Goal: Task Accomplishment & Management: Manage account settings

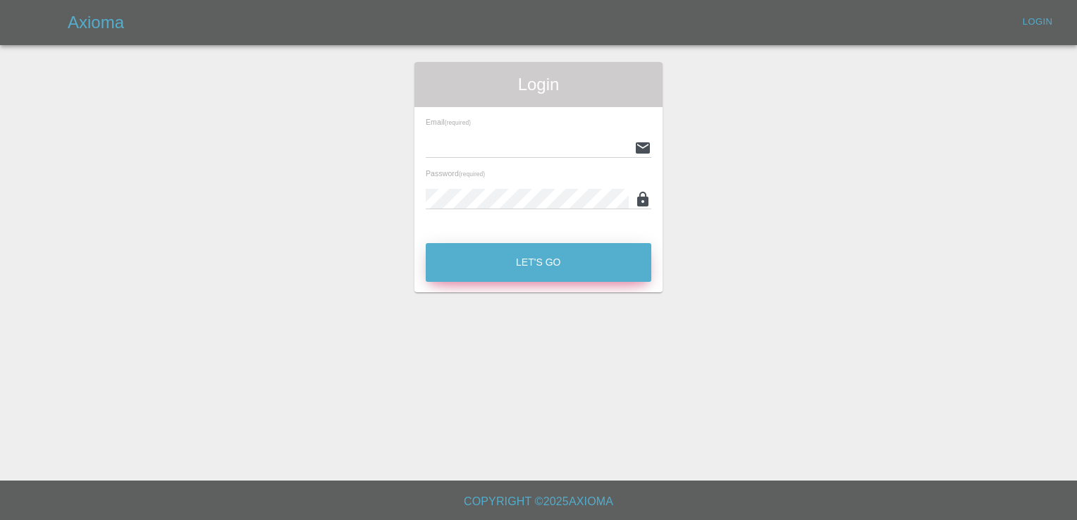
type input "[EMAIL_ADDRESS][DOMAIN_NAME]"
click at [551, 264] on button "Let's Go" at bounding box center [539, 262] width 226 height 39
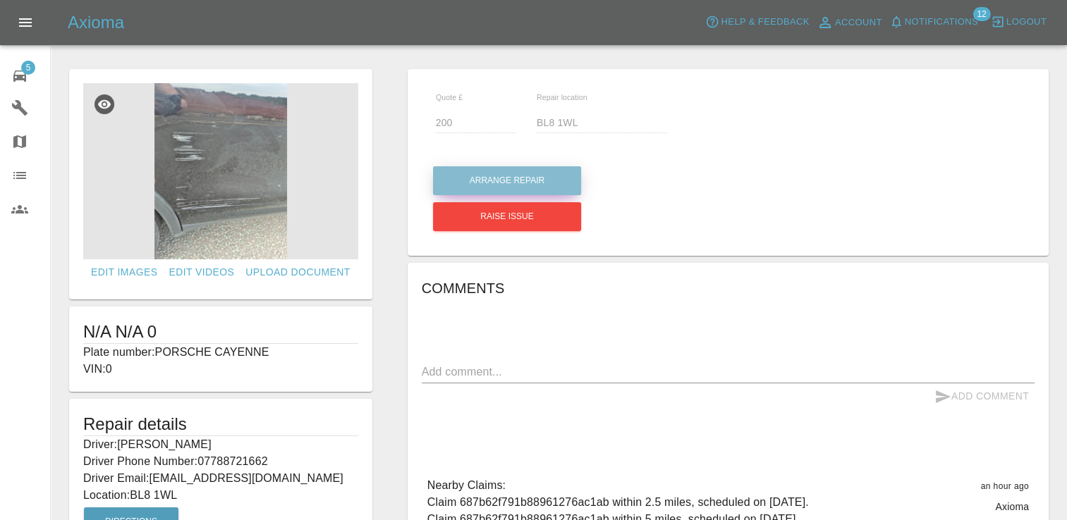
click at [481, 187] on button "Arrange Repair" at bounding box center [507, 180] width 148 height 29
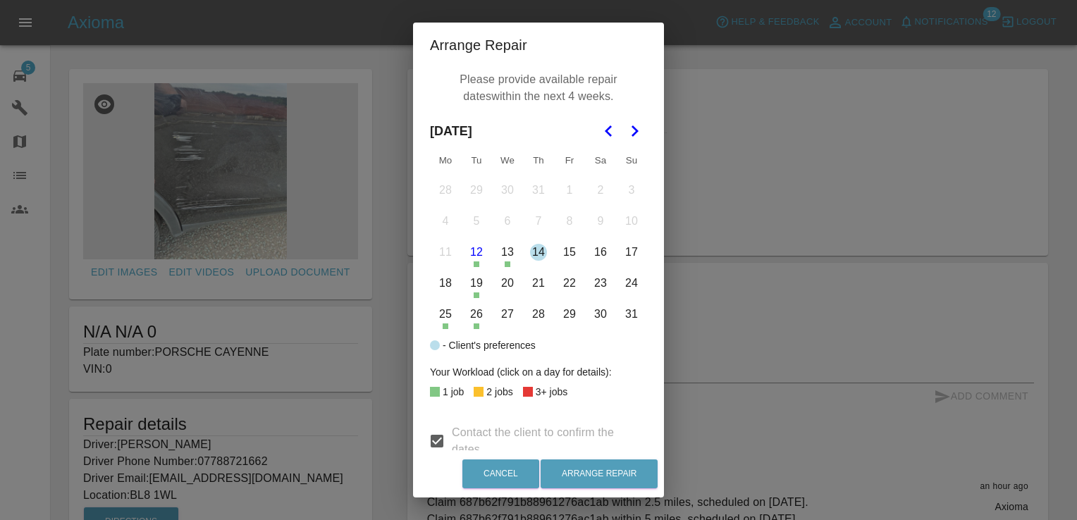
click at [472, 316] on button "26" at bounding box center [477, 315] width 30 height 30
click at [503, 317] on button "27" at bounding box center [508, 315] width 30 height 30
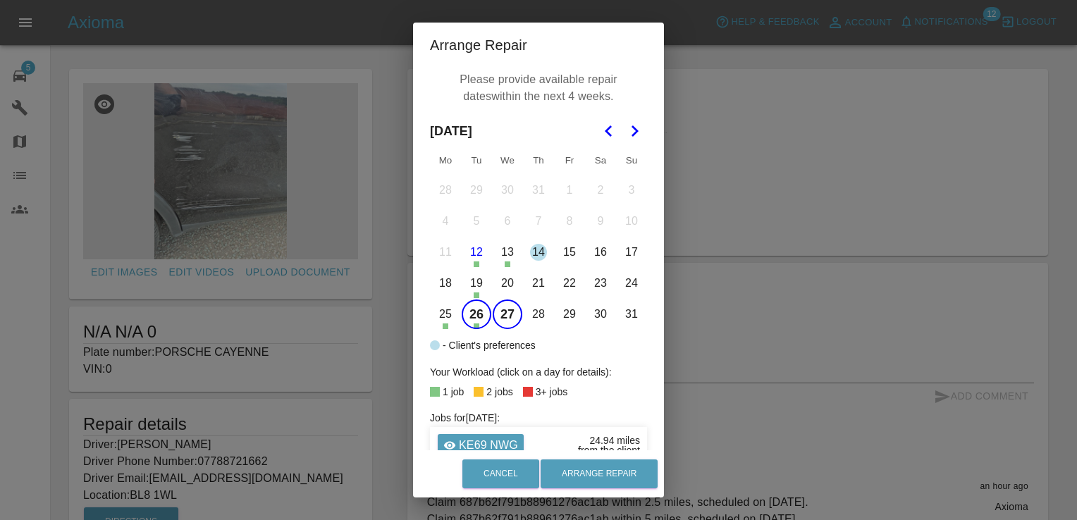
click at [524, 314] on button "28" at bounding box center [539, 315] width 30 height 30
click at [572, 316] on button "29" at bounding box center [570, 315] width 30 height 30
click at [634, 142] on button "Go to the Next Month" at bounding box center [634, 130] width 25 height 25
click at [601, 137] on icon "Go to the Previous Month" at bounding box center [609, 131] width 17 height 17
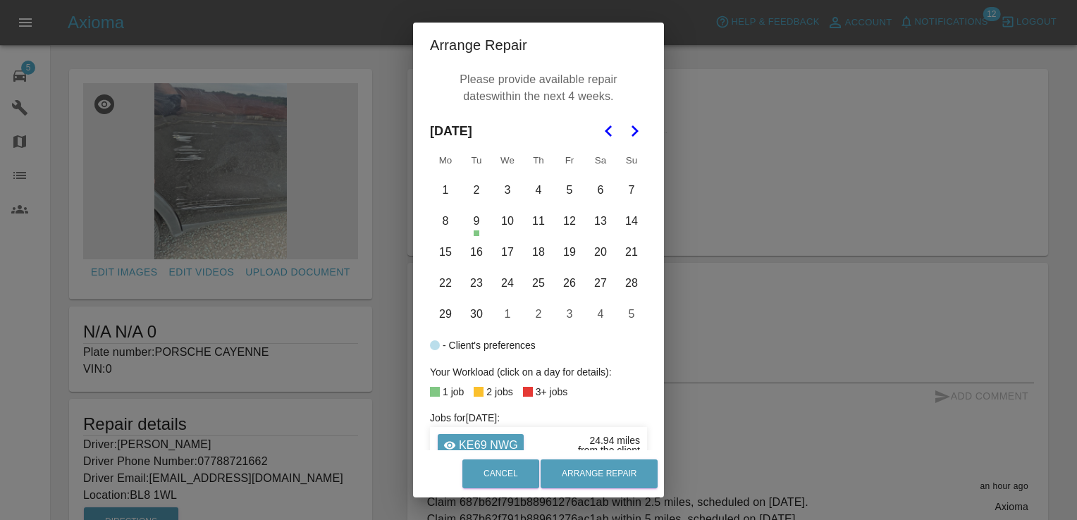
click at [438, 185] on button "1" at bounding box center [446, 191] width 30 height 30
click at [468, 189] on button "2" at bounding box center [477, 191] width 30 height 30
click at [496, 192] on button "3" at bounding box center [508, 191] width 30 height 30
click at [536, 189] on button "4" at bounding box center [539, 191] width 30 height 30
click at [563, 190] on button "5" at bounding box center [570, 191] width 30 height 30
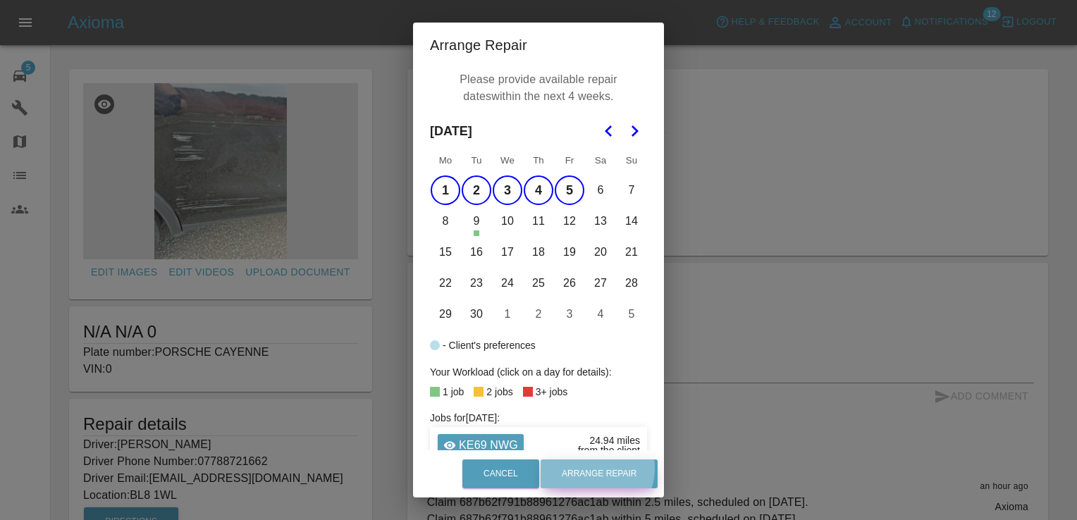
click at [599, 468] on button "Arrange Repair" at bounding box center [599, 474] width 117 height 29
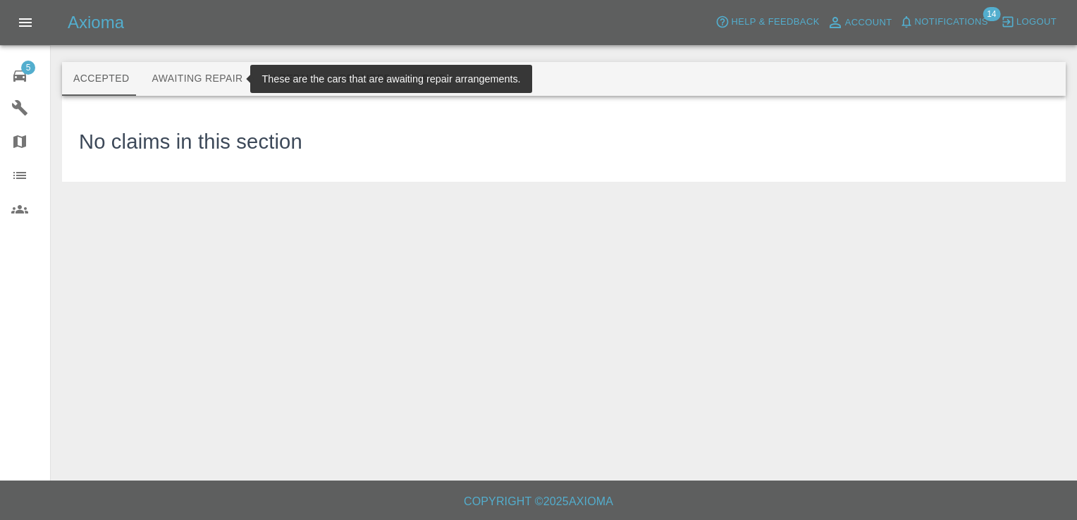
click at [196, 78] on button "Awaiting Repair" at bounding box center [196, 79] width 113 height 34
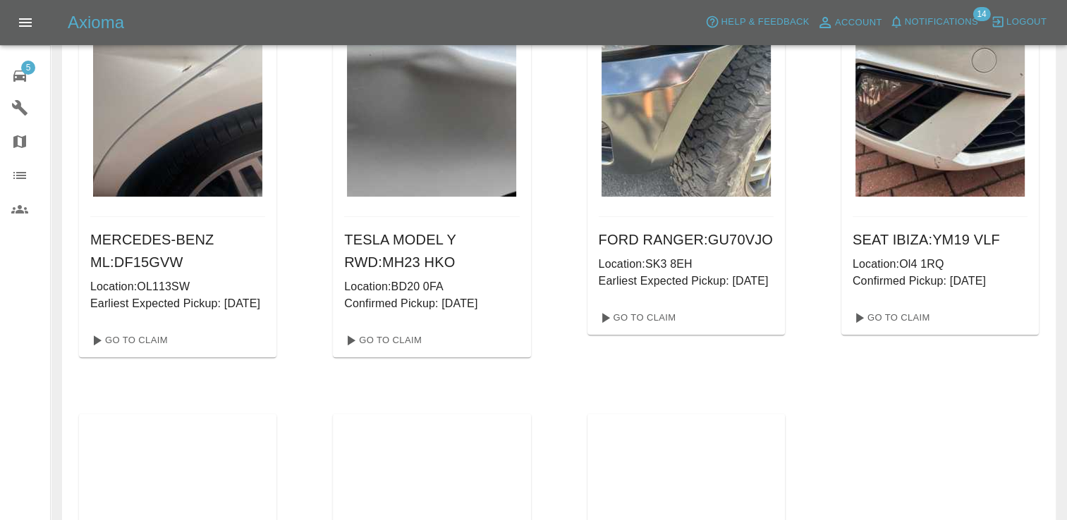
scroll to position [627, 0]
click at [990, 358] on div "SEAT IBIZA : YM19 VLF Location: Ol4 1RQ Confirmed Pickup: [DATE] Go To Claim" at bounding box center [939, 154] width 197 height 408
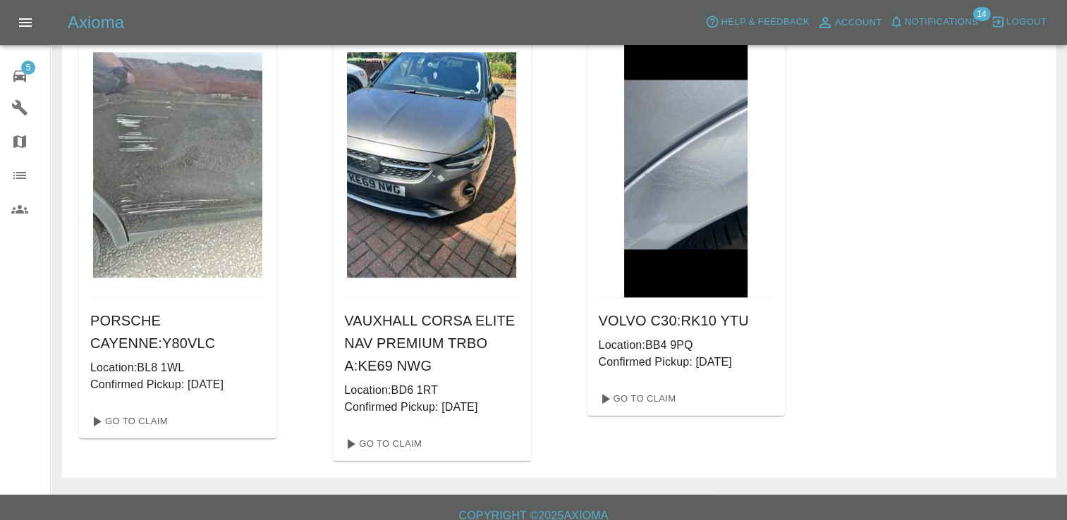
scroll to position [1013, 0]
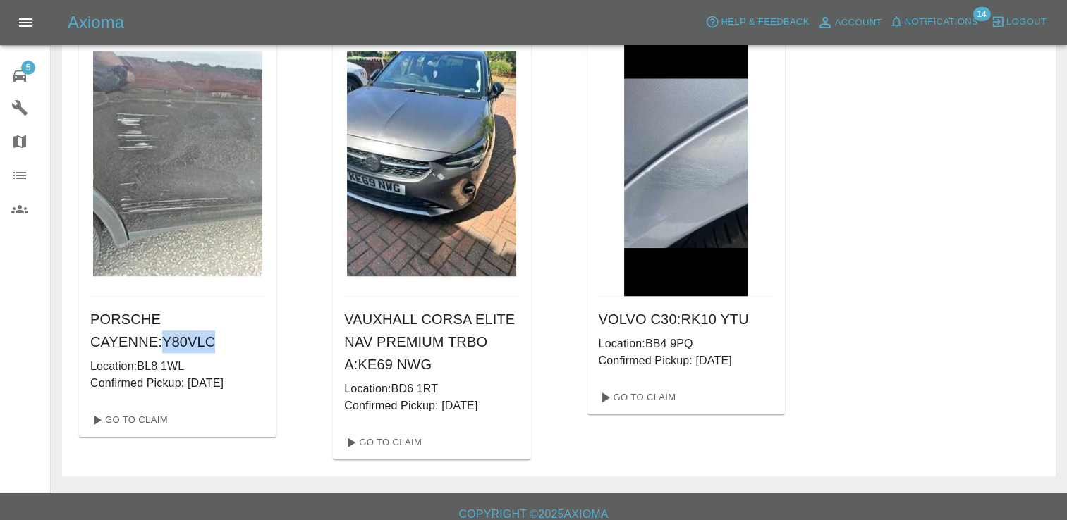
drag, startPoint x: 145, startPoint y: 372, endPoint x: 90, endPoint y: 381, distance: 56.4
click at [90, 381] on div "PORSCHE CAYENNE : Y80VLC Location: BL8 1WL Confirmed Pickup: [DATE]" at bounding box center [177, 350] width 197 height 106
copy h6 "Y80VLC"
click at [135, 431] on link "Go To Claim" at bounding box center [128, 420] width 87 height 23
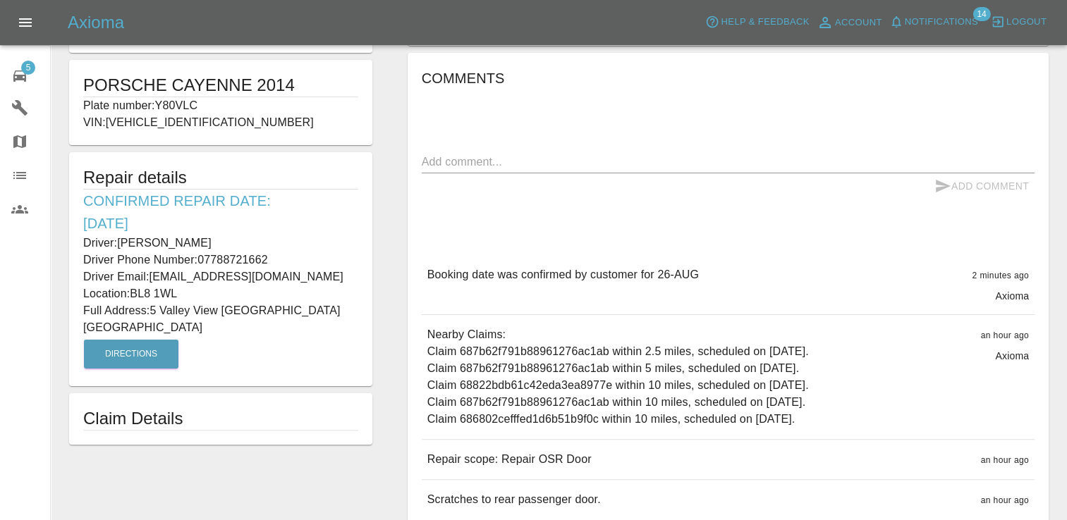
scroll to position [247, 0]
drag, startPoint x: 582, startPoint y: 457, endPoint x: 415, endPoint y: 460, distance: 167.1
click at [415, 460] on div "Comments x Add Comment Booking date was confirmed by customer for 26-[DATE] min…" at bounding box center [727, 292] width 641 height 481
copy p "Repair scope: Repair OSR Door"
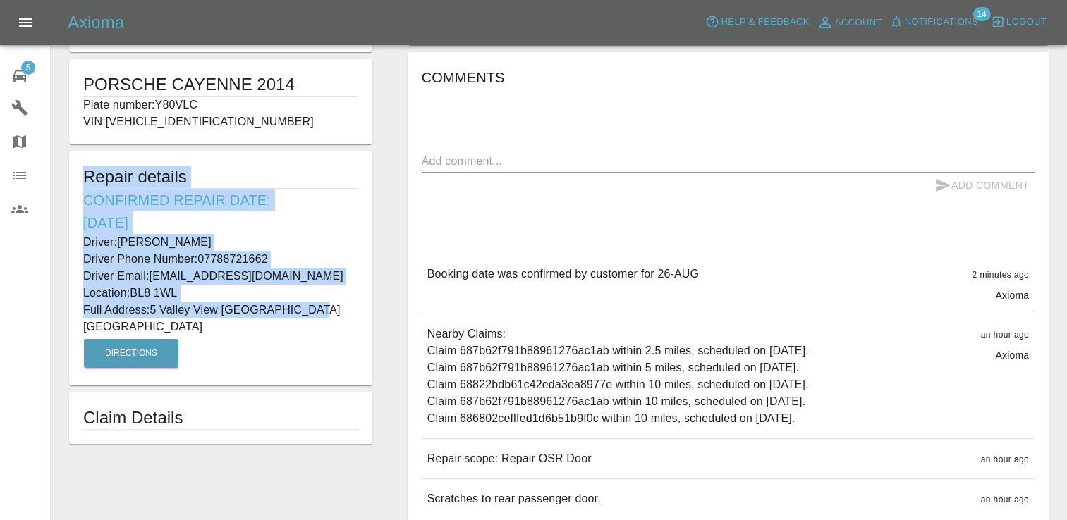
drag, startPoint x: 315, startPoint y: 309, endPoint x: 81, endPoint y: 169, distance: 272.5
click at [81, 169] on div "Repair details Confirmed Repair Date: [DATE] Driver: [PERSON_NAME] Driver Phone…" at bounding box center [220, 269] width 303 height 234
copy div "Repair details Confirmed Repair Date: [DATE] Driver: [PERSON_NAME] Driver Phone…"
click at [33, 70] on span "5" at bounding box center [28, 68] width 14 height 14
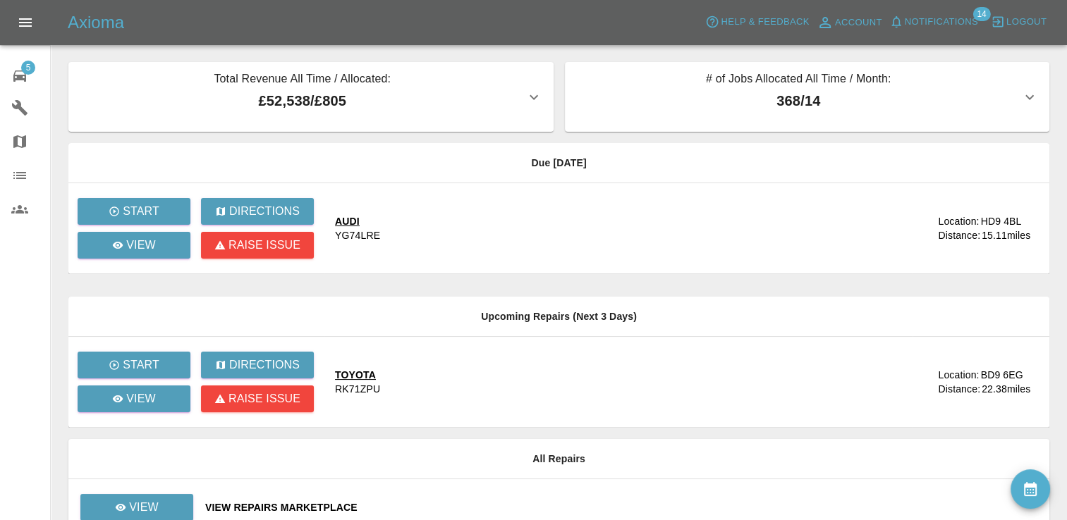
click at [262, 502] on div "View Repairs Marketplace" at bounding box center [621, 507] width 833 height 14
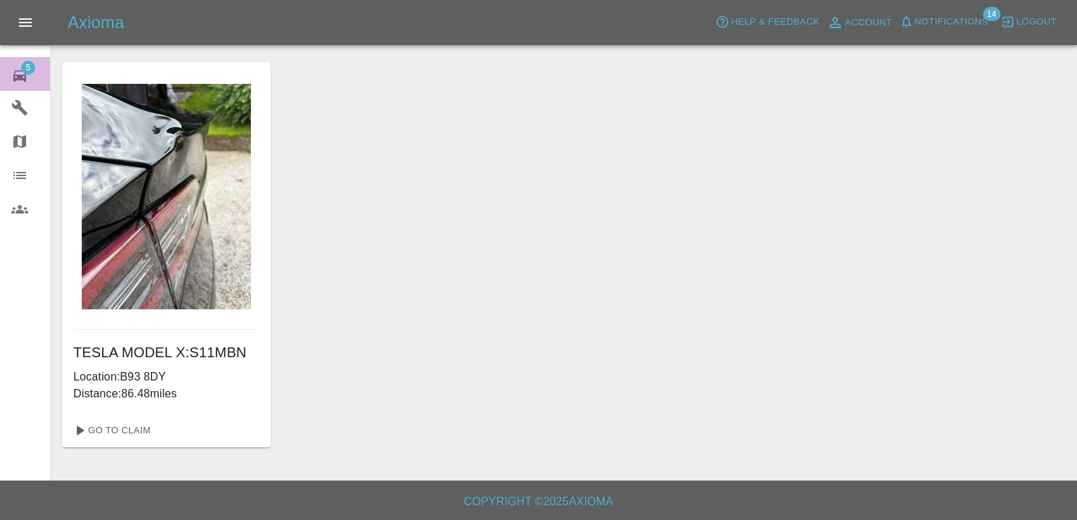
click at [31, 68] on span "5" at bounding box center [28, 68] width 14 height 14
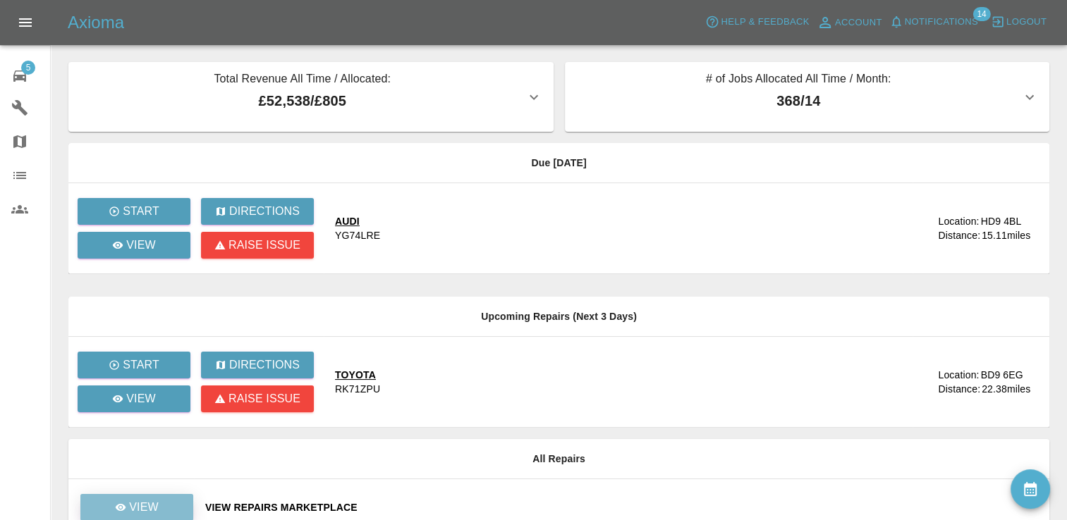
click at [167, 499] on link "View" at bounding box center [136, 507] width 113 height 27
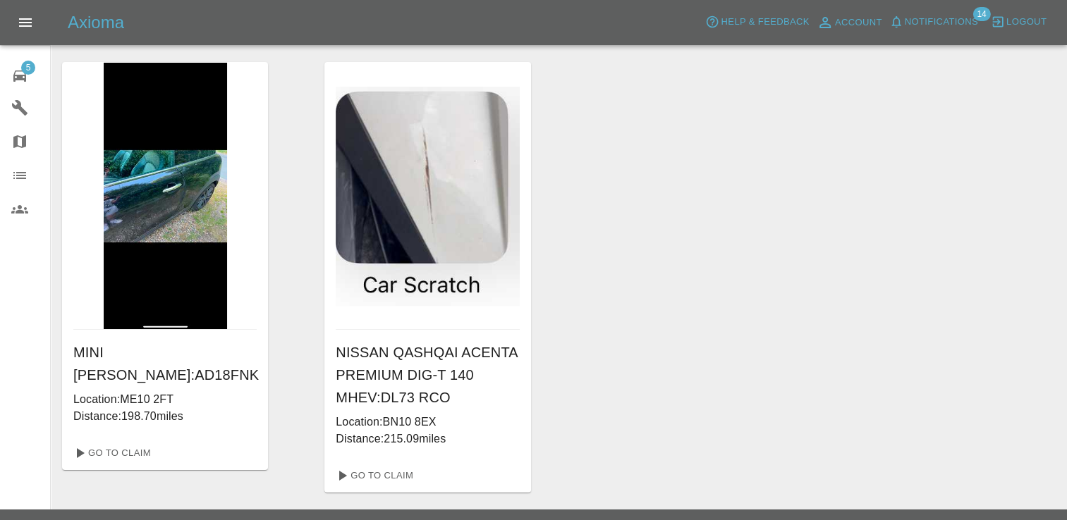
click at [28, 61] on span "5" at bounding box center [28, 68] width 14 height 14
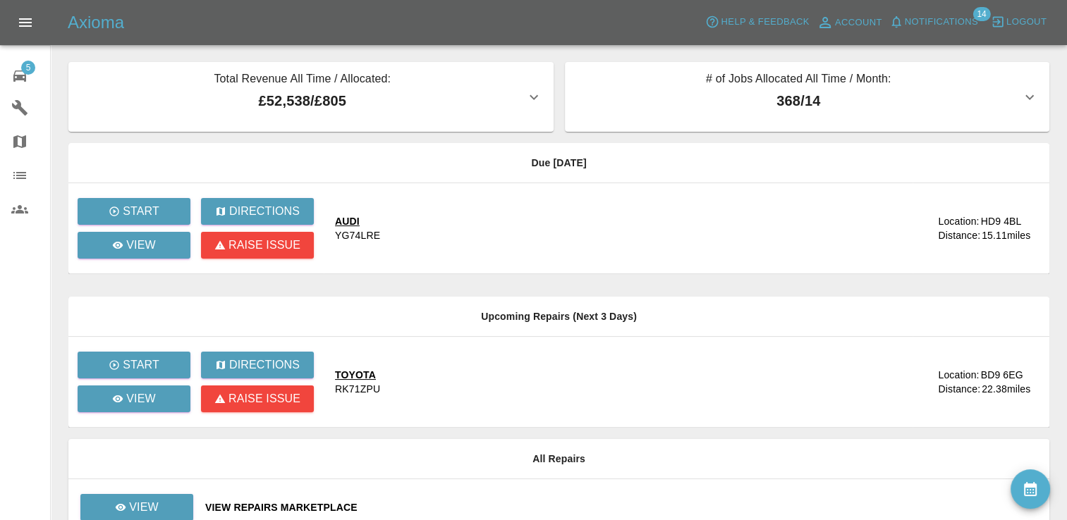
click at [967, 368] on div "Location:" at bounding box center [958, 375] width 41 height 14
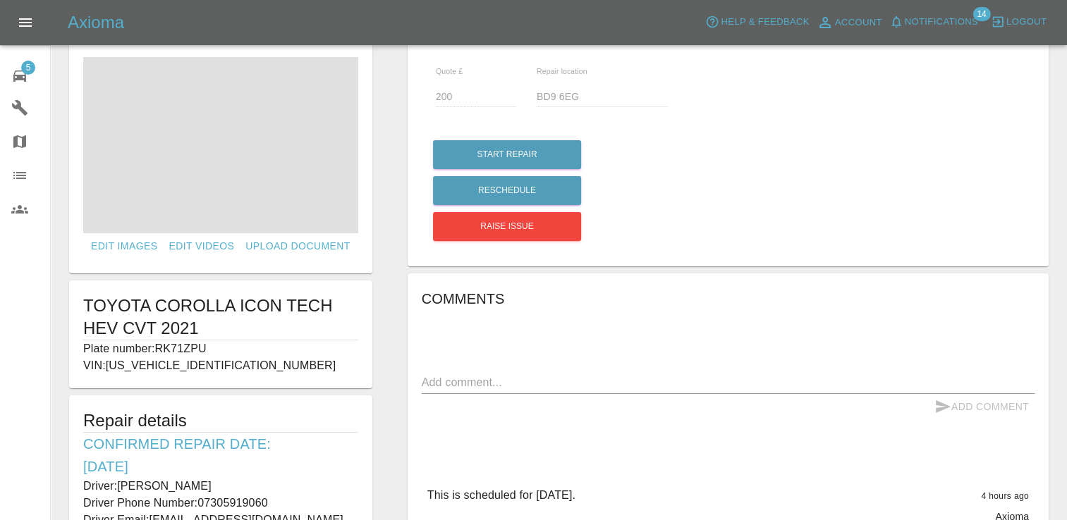
scroll to position [34, 0]
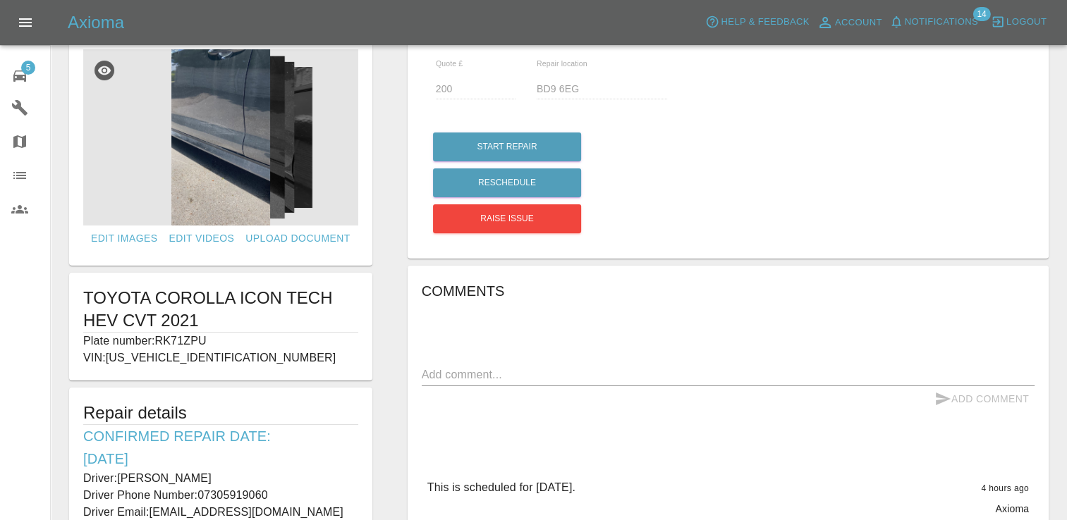
click at [25, 67] on span "5" at bounding box center [28, 68] width 14 height 14
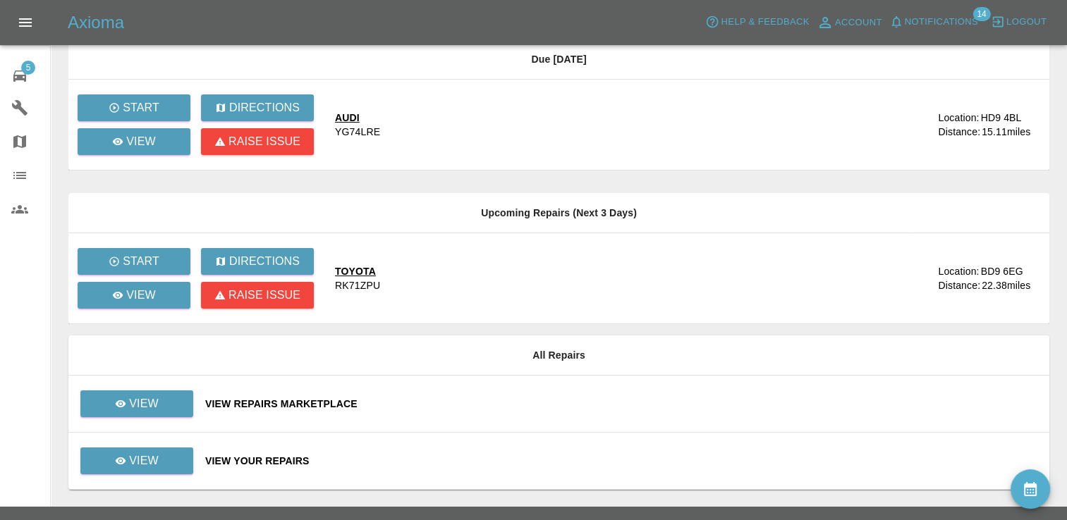
scroll to position [128, 0]
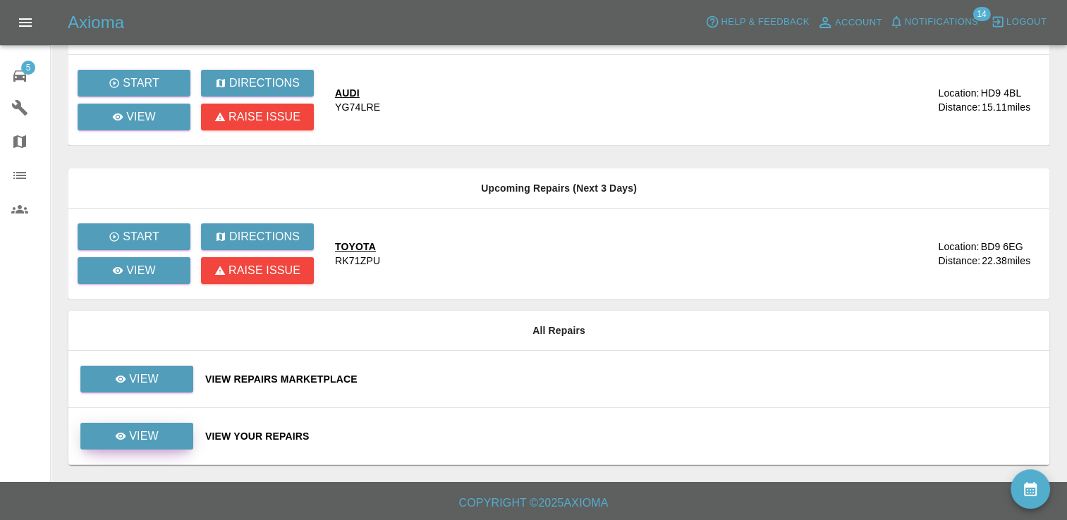
click at [164, 441] on link "View" at bounding box center [136, 436] width 113 height 27
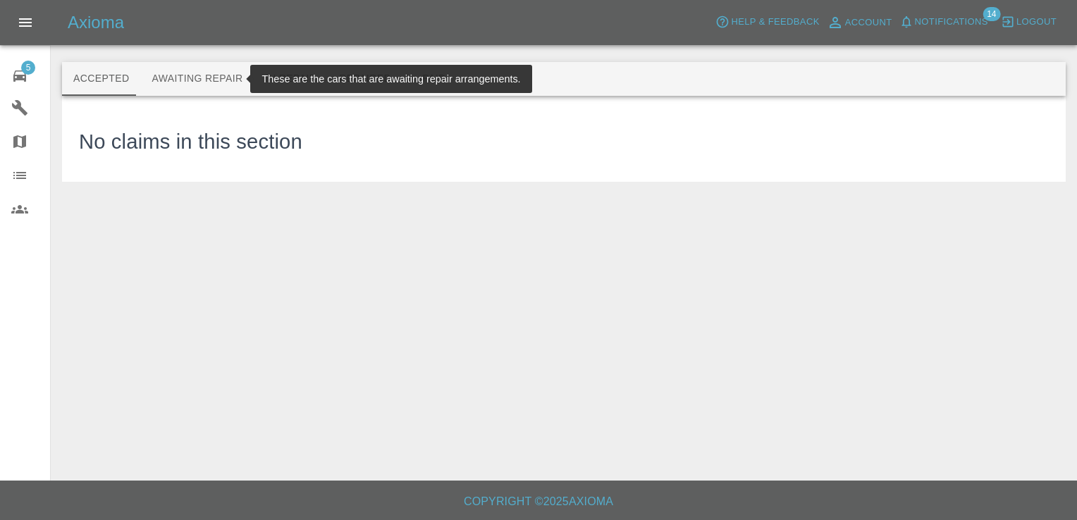
click at [197, 80] on button "Awaiting Repair" at bounding box center [196, 79] width 113 height 34
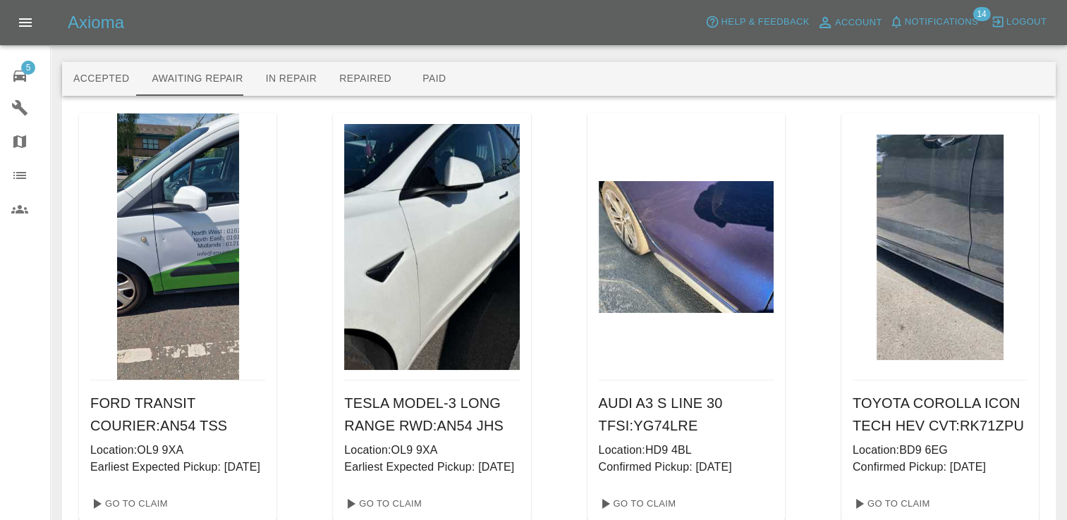
click at [1009, 243] on div at bounding box center [939, 247] width 175 height 268
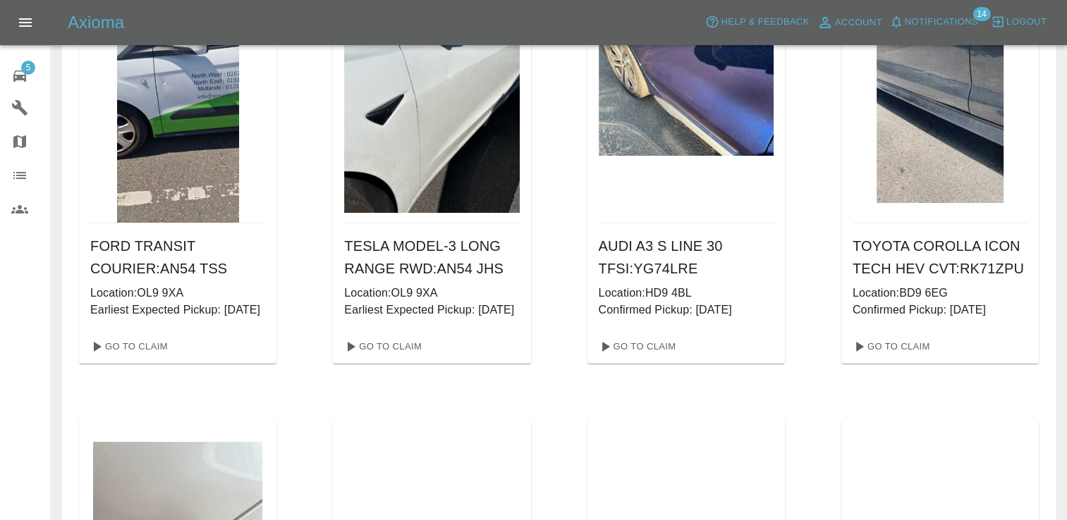
scroll to position [174, 0]
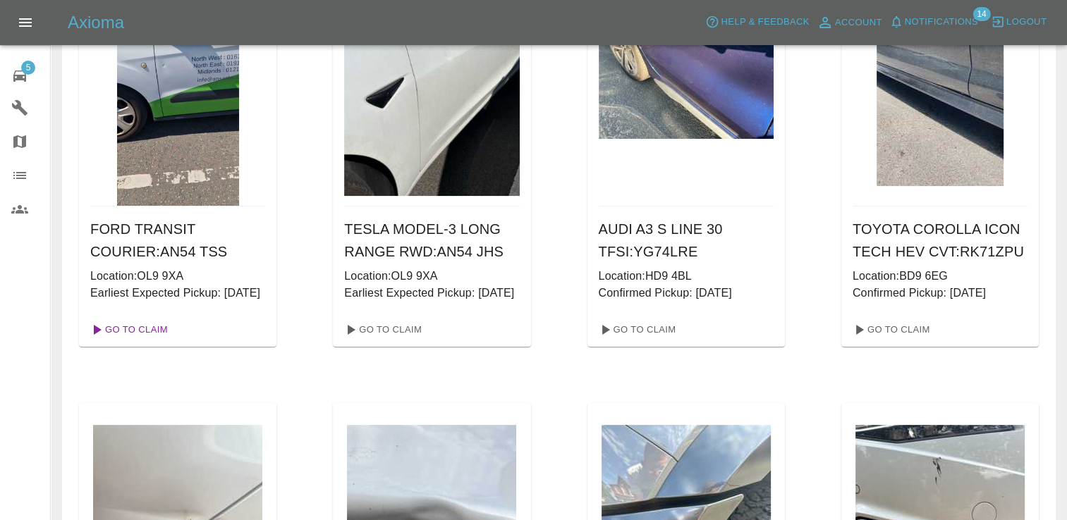
click at [145, 341] on link "Go To Claim" at bounding box center [128, 330] width 87 height 23
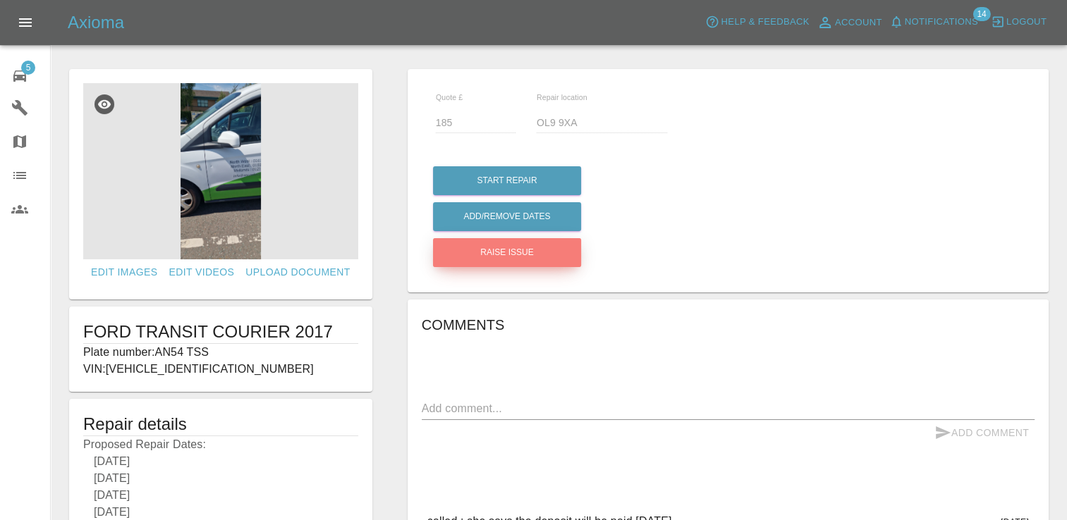
click at [514, 252] on button "Raise issue" at bounding box center [507, 252] width 148 height 29
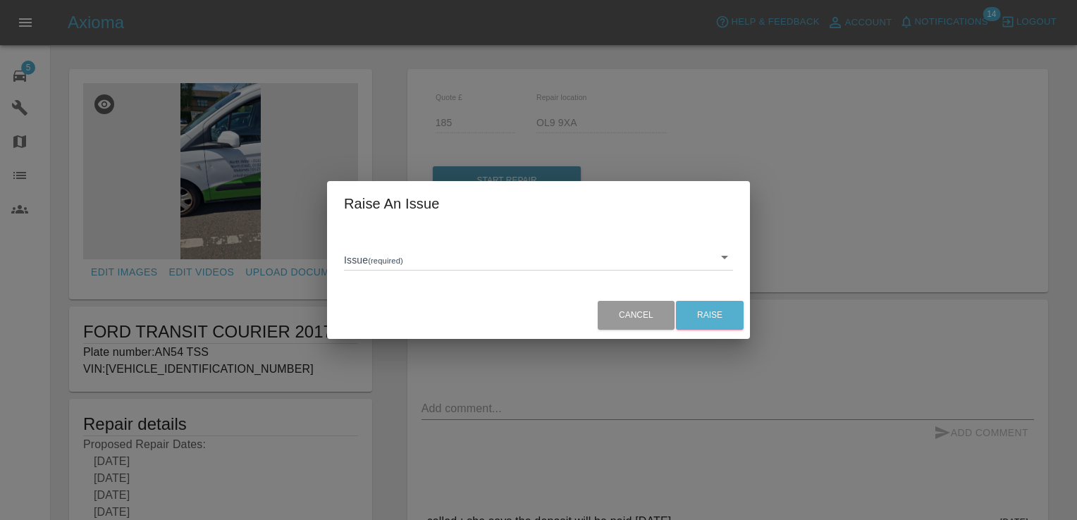
click at [502, 260] on body "Axioma Help & Feedback Account Notifications 14 Logout 5 Repair home Garages Ma…" at bounding box center [538, 419] width 1077 height 839
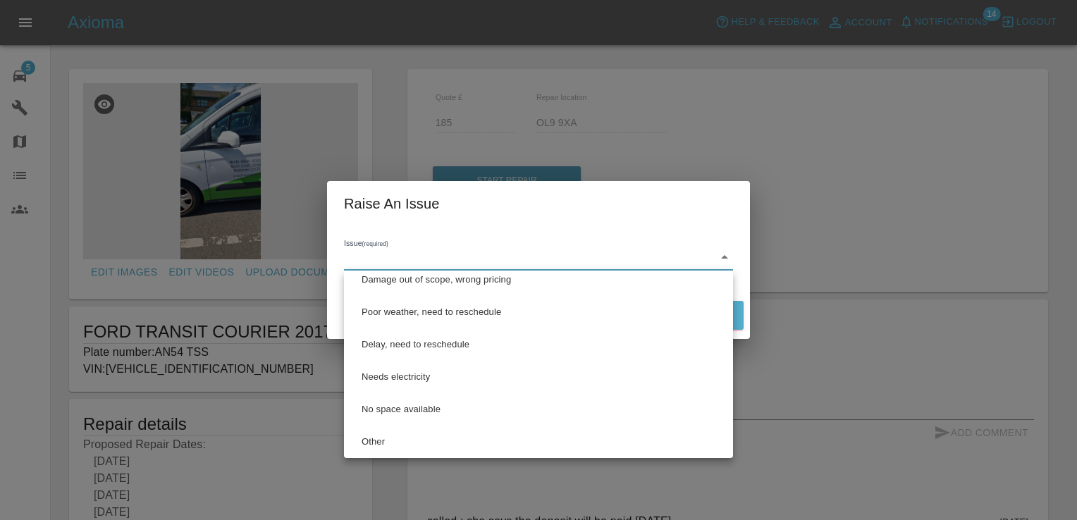
scroll to position [47, 0]
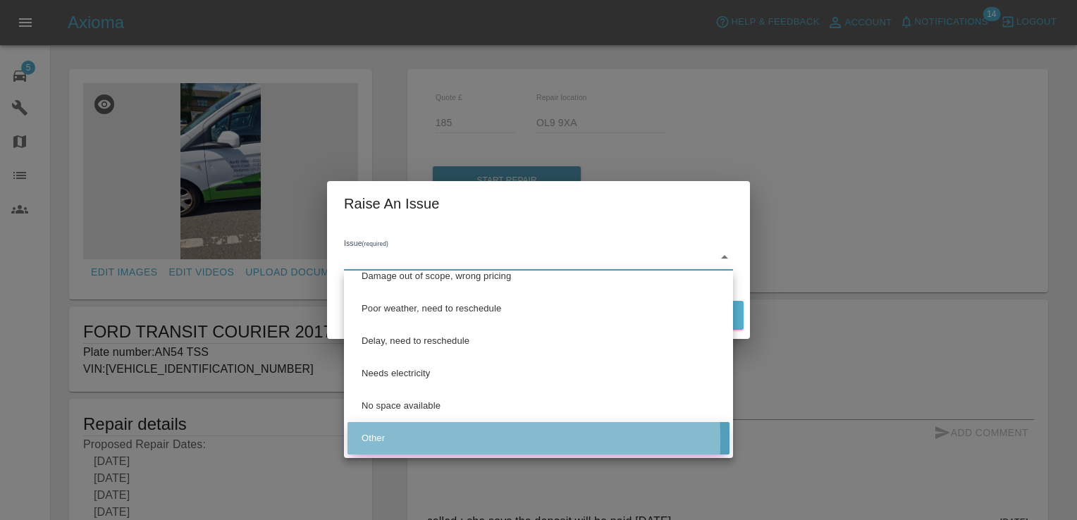
click at [369, 440] on li "Other" at bounding box center [539, 438] width 382 height 32
type input "Other"
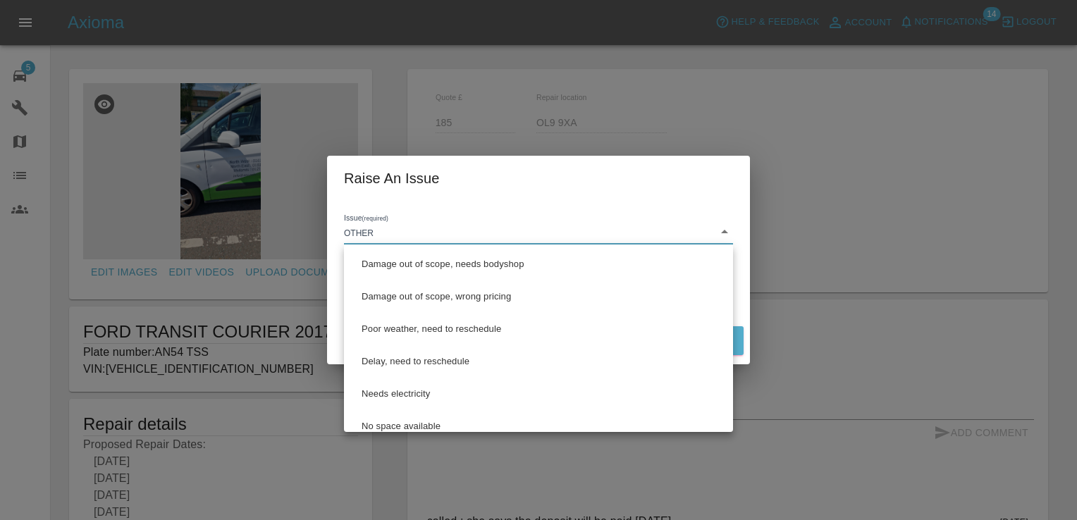
click at [405, 225] on body "Axioma Help & Feedback Account Notifications 14 Logout 5 Repair home Garages Ma…" at bounding box center [538, 419] width 1077 height 839
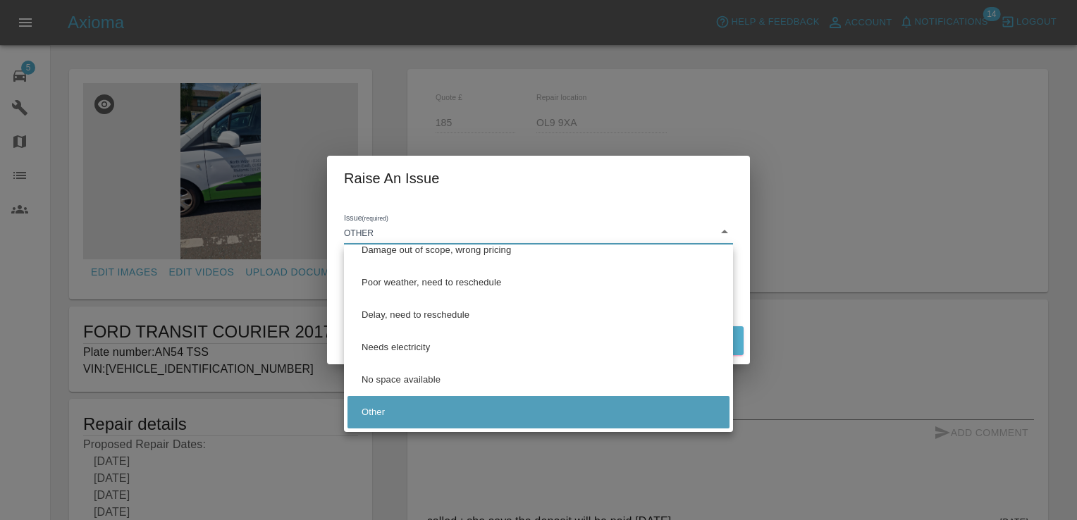
click at [625, 223] on div at bounding box center [538, 260] width 1077 height 520
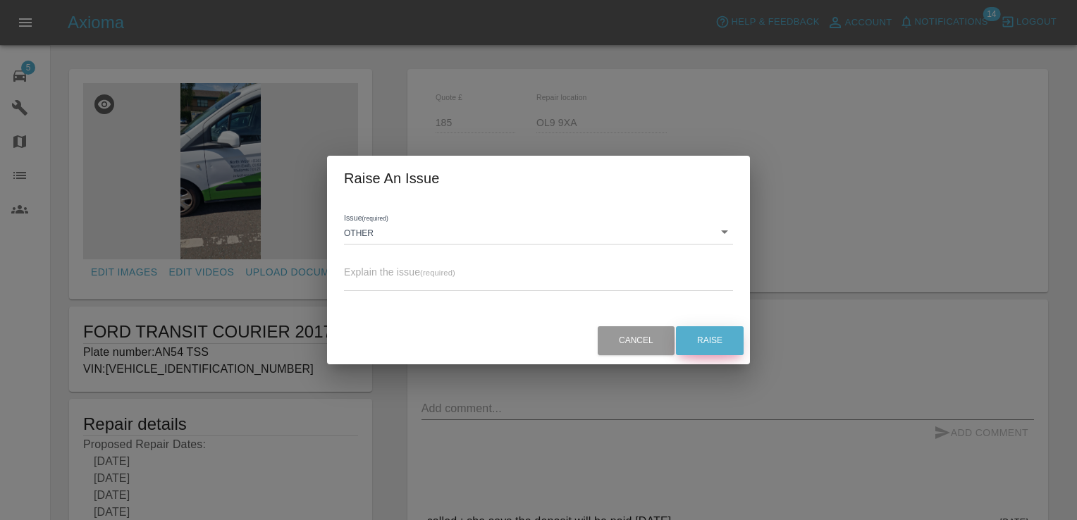
drag, startPoint x: 704, startPoint y: 342, endPoint x: 459, endPoint y: 295, distance: 249.1
click at [459, 295] on form "Raise An Issue Issue (required) Other Other Explain the issue (required) x Canc…" at bounding box center [538, 260] width 423 height 209
click at [403, 275] on textarea at bounding box center [538, 281] width 389 height 14
type textarea "no booking date please can you remove"
click at [715, 334] on button "Raise" at bounding box center [710, 340] width 68 height 29
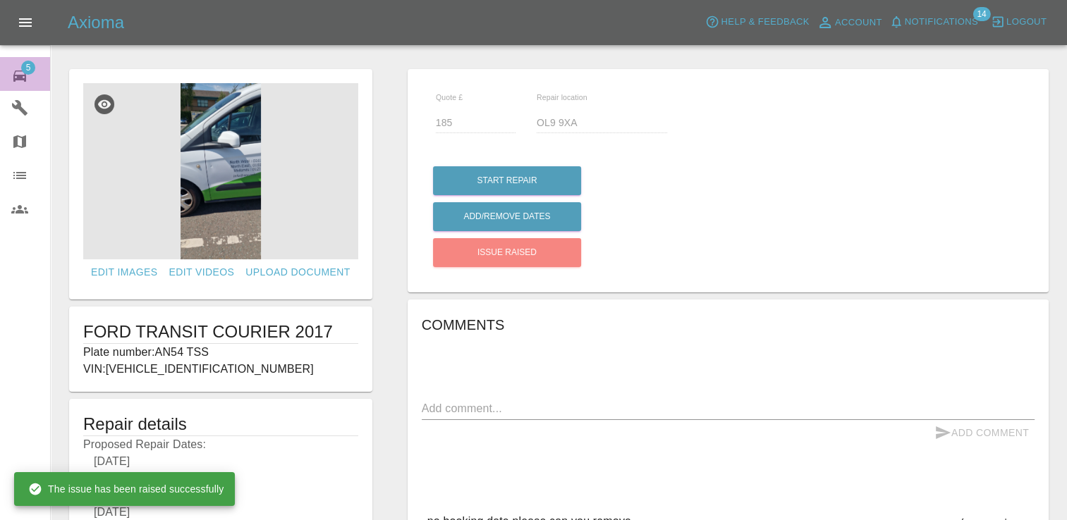
click at [24, 65] on span "5" at bounding box center [28, 68] width 14 height 14
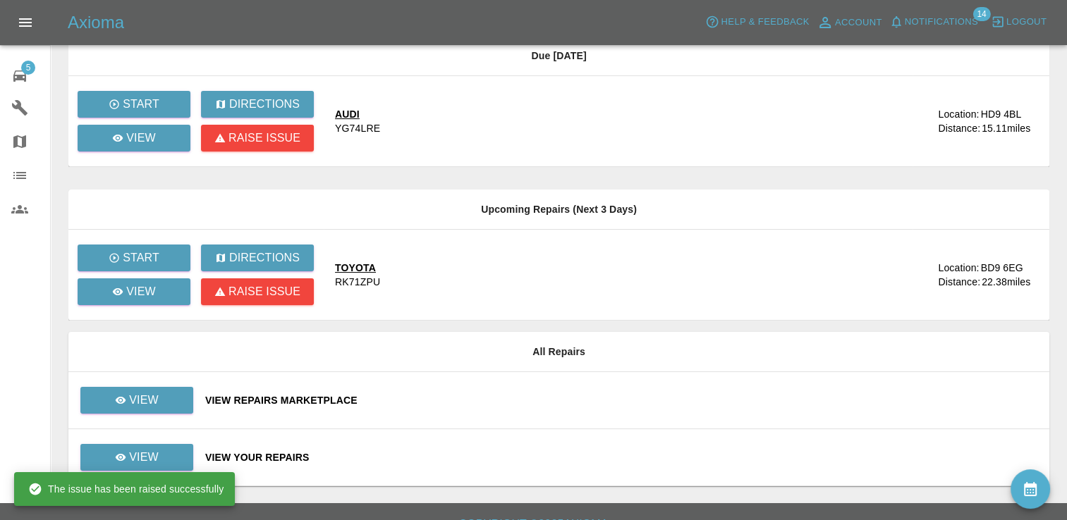
scroll to position [128, 0]
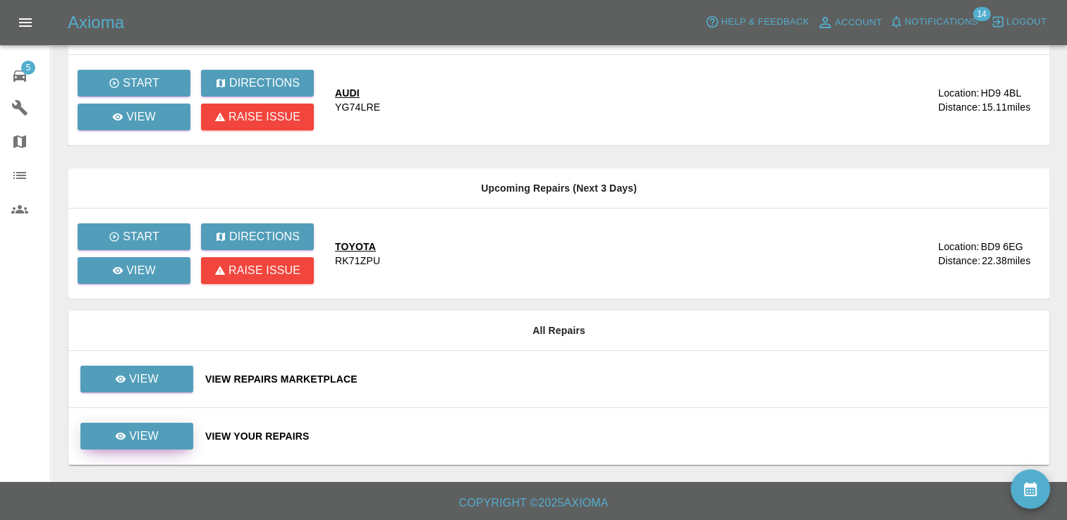
click at [166, 429] on link "View" at bounding box center [136, 436] width 113 height 27
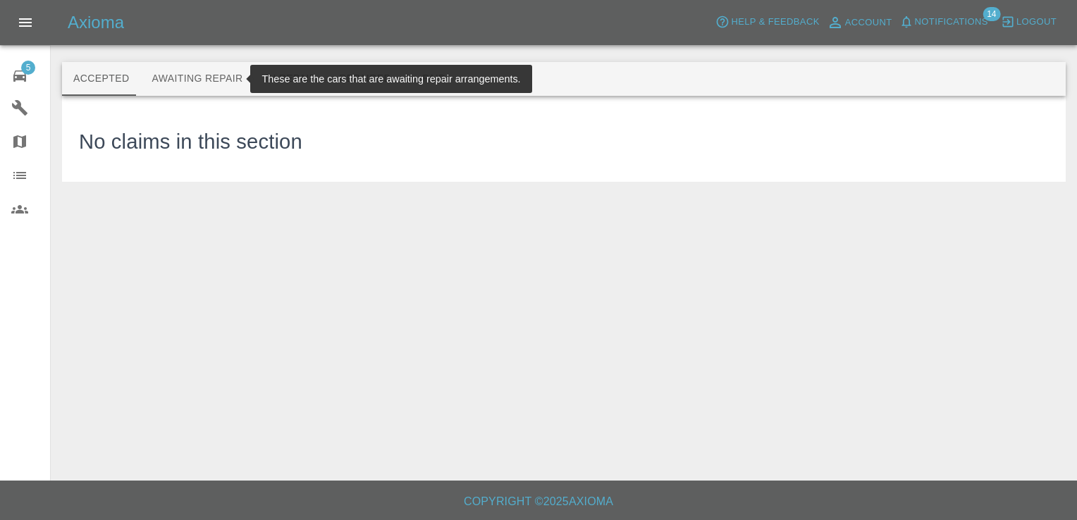
click at [196, 75] on button "Awaiting Repair" at bounding box center [196, 79] width 113 height 34
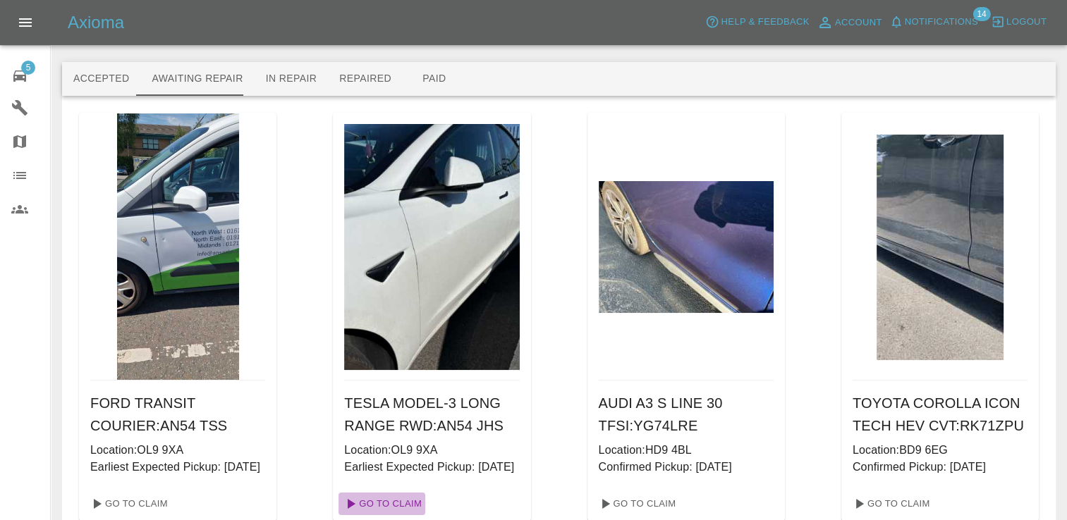
click at [396, 515] on link "Go To Claim" at bounding box center [381, 504] width 87 height 23
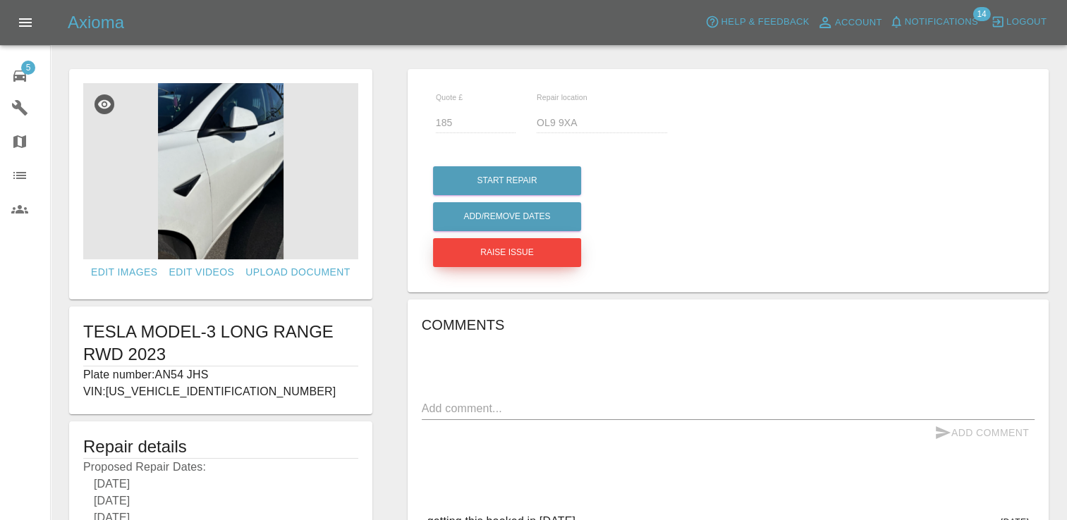
click at [502, 247] on button "Raise issue" at bounding box center [507, 252] width 148 height 29
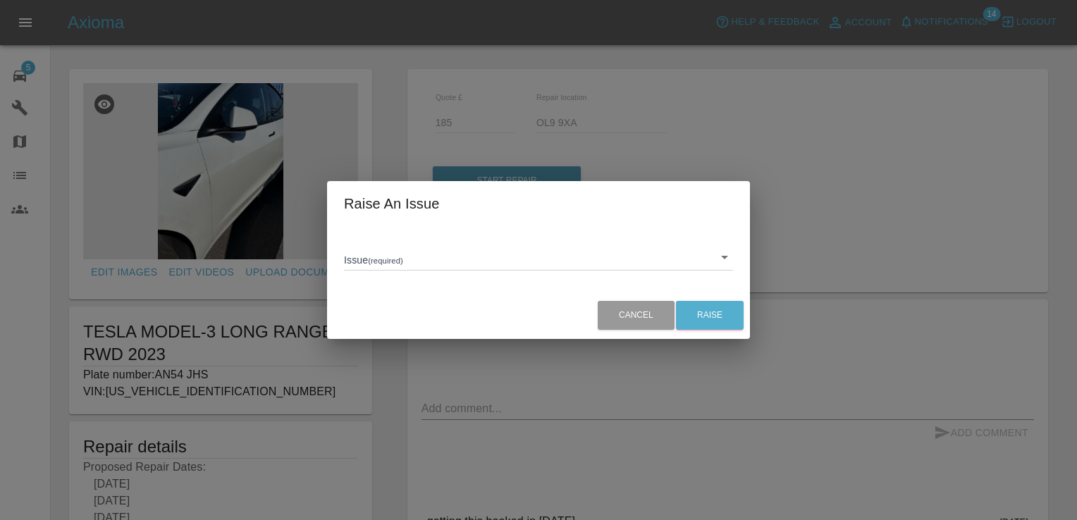
click at [658, 266] on body "Axioma Help & Feedback Account Notifications 14 Logout 5 Repair home Garages Ma…" at bounding box center [538, 425] width 1077 height 851
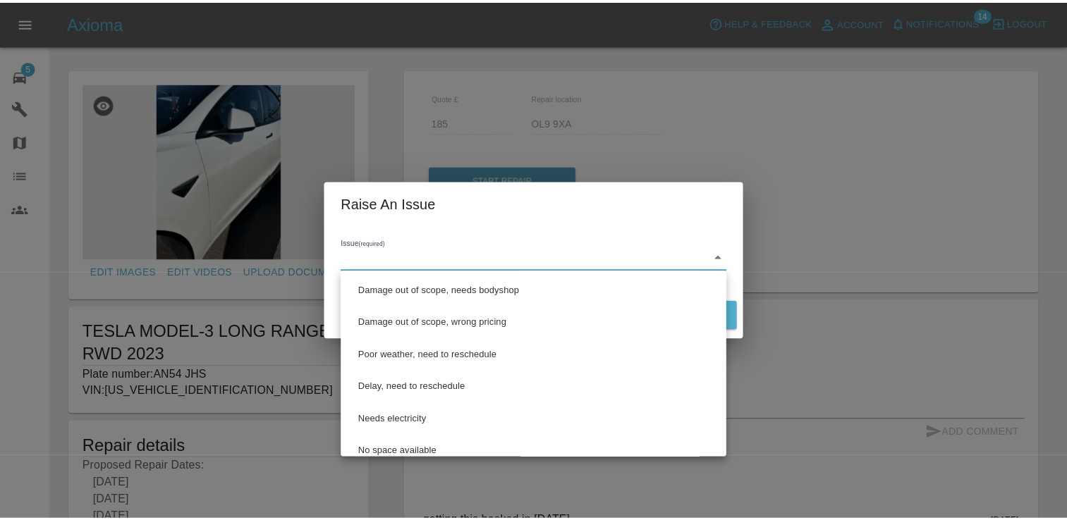
scroll to position [47, 0]
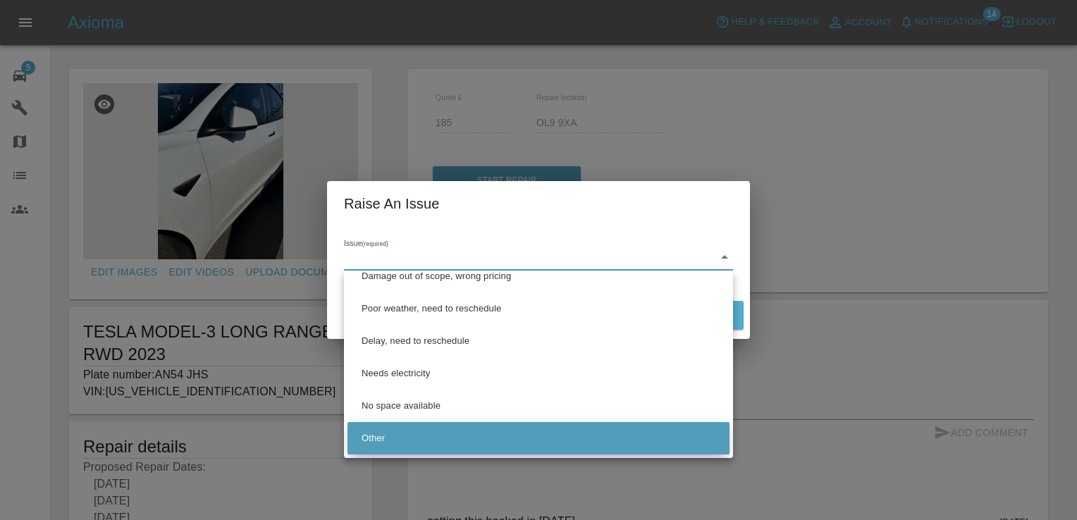
click at [433, 442] on li "Other" at bounding box center [539, 438] width 382 height 32
type input "Other"
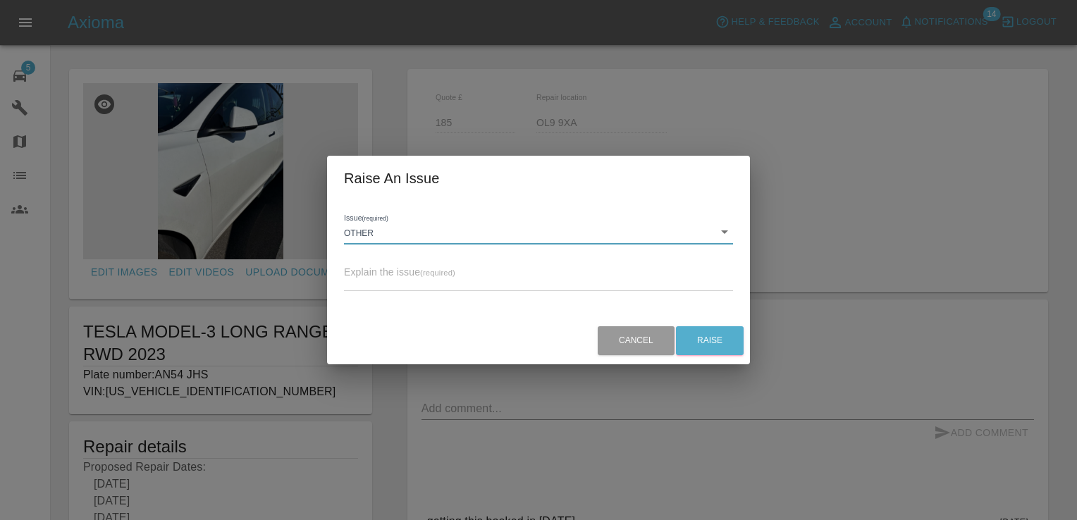
click at [405, 273] on div "x" at bounding box center [538, 281] width 389 height 20
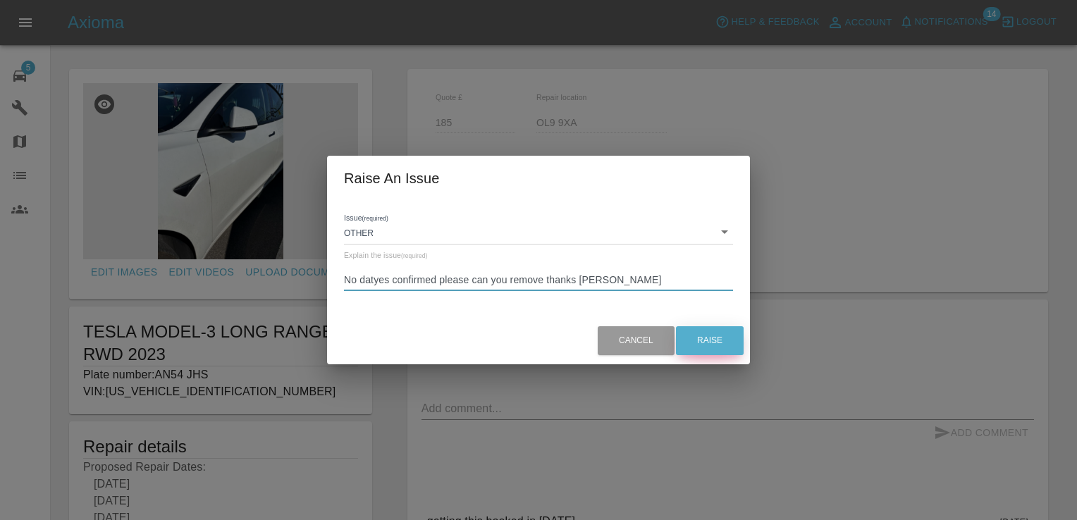
type textarea "No datyes confirmed please can you remove thanks [PERSON_NAME]"
click at [723, 351] on button "Raise" at bounding box center [710, 340] width 68 height 29
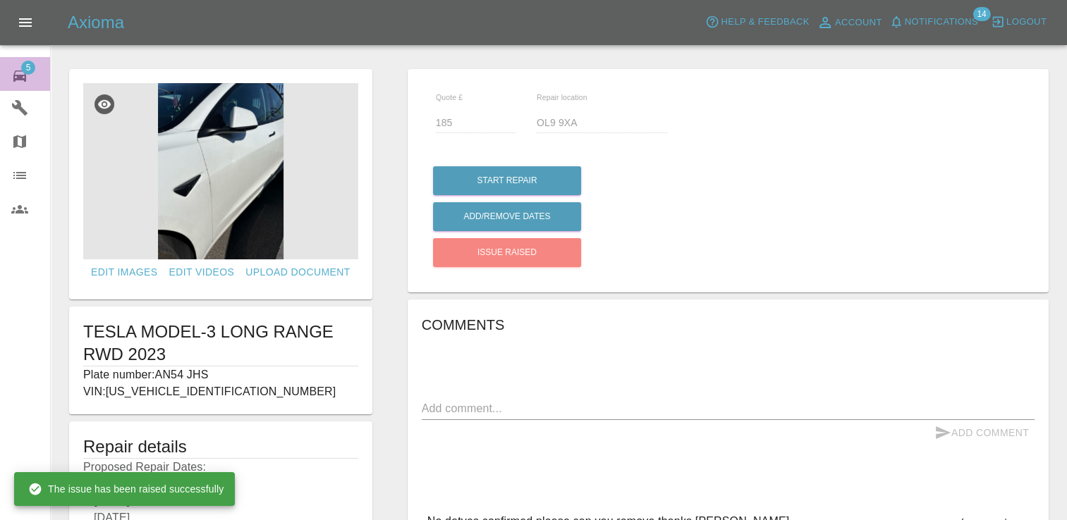
click at [34, 63] on link "5 Repair home" at bounding box center [25, 74] width 50 height 34
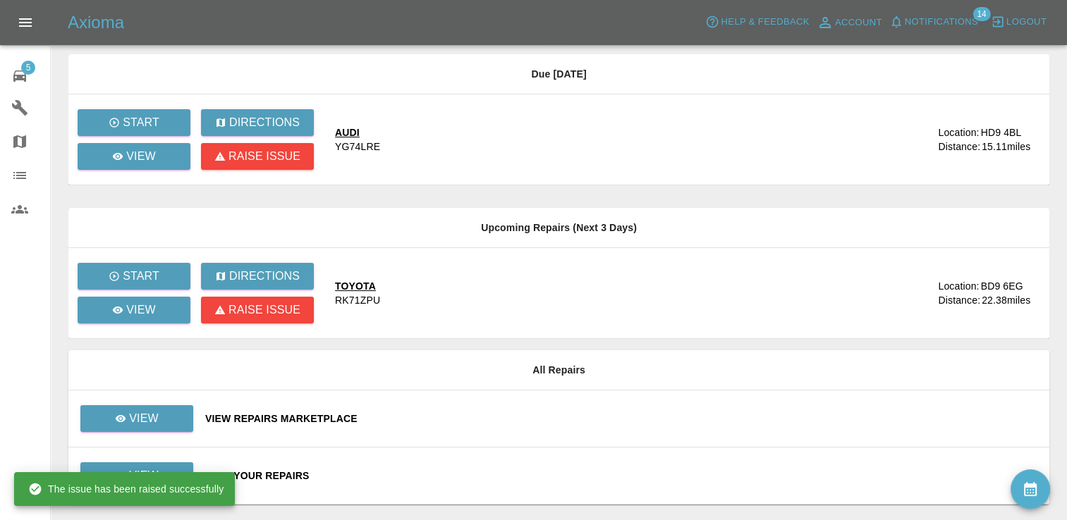
scroll to position [128, 0]
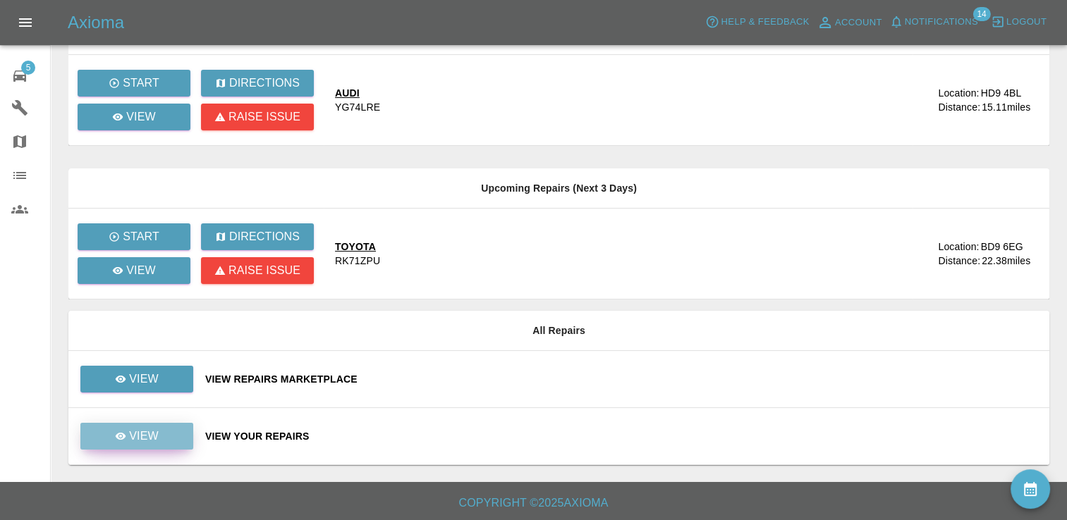
click at [160, 437] on link "View" at bounding box center [136, 436] width 113 height 27
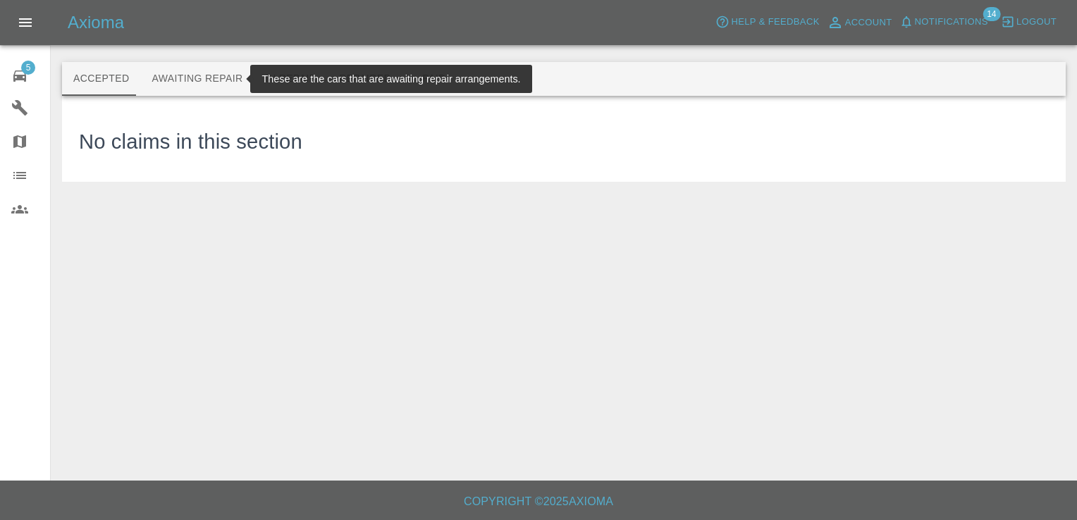
click at [199, 85] on button "Awaiting Repair" at bounding box center [196, 79] width 113 height 34
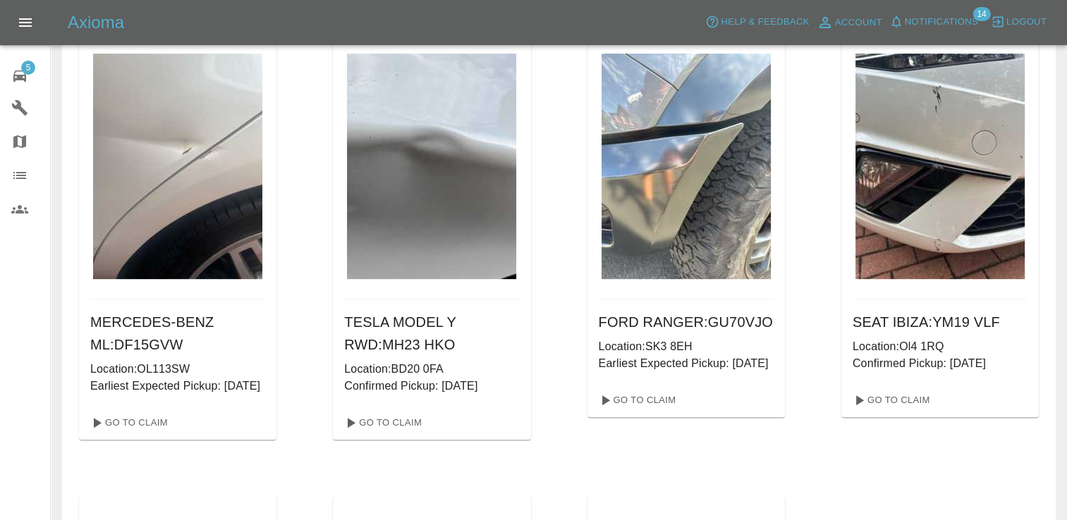
scroll to position [667, 0]
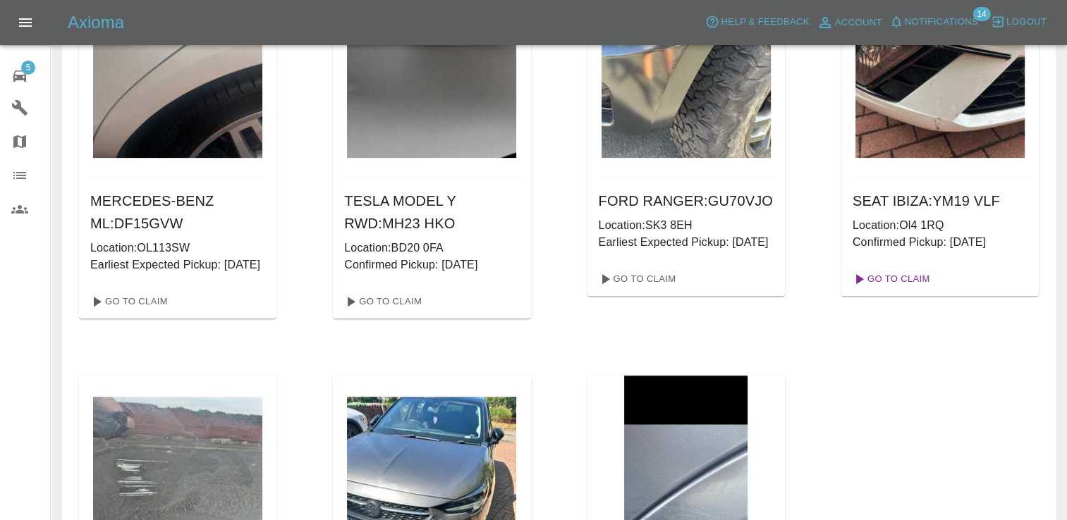
click at [911, 290] on link "Go To Claim" at bounding box center [890, 279] width 87 height 23
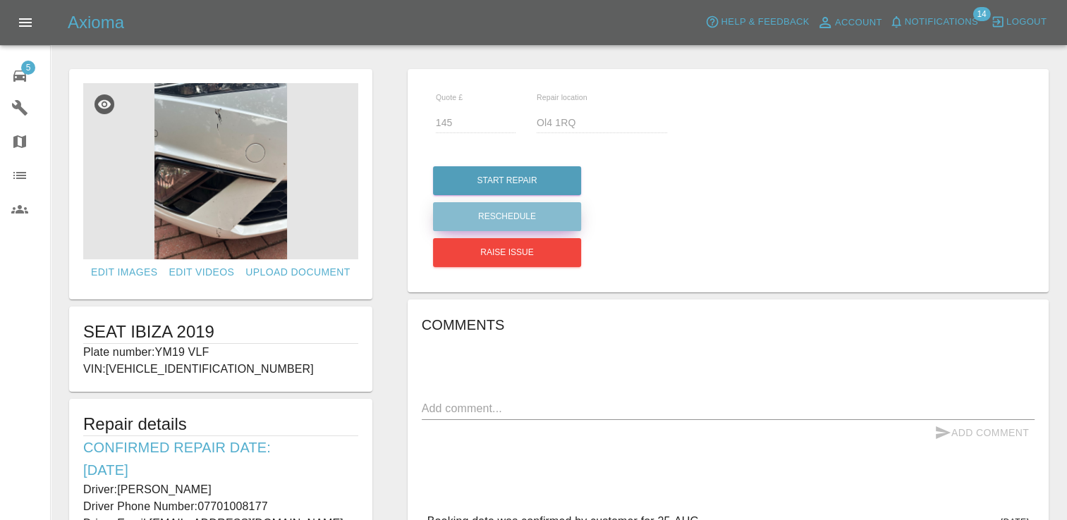
click at [512, 216] on button "Reschedule" at bounding box center [507, 216] width 148 height 29
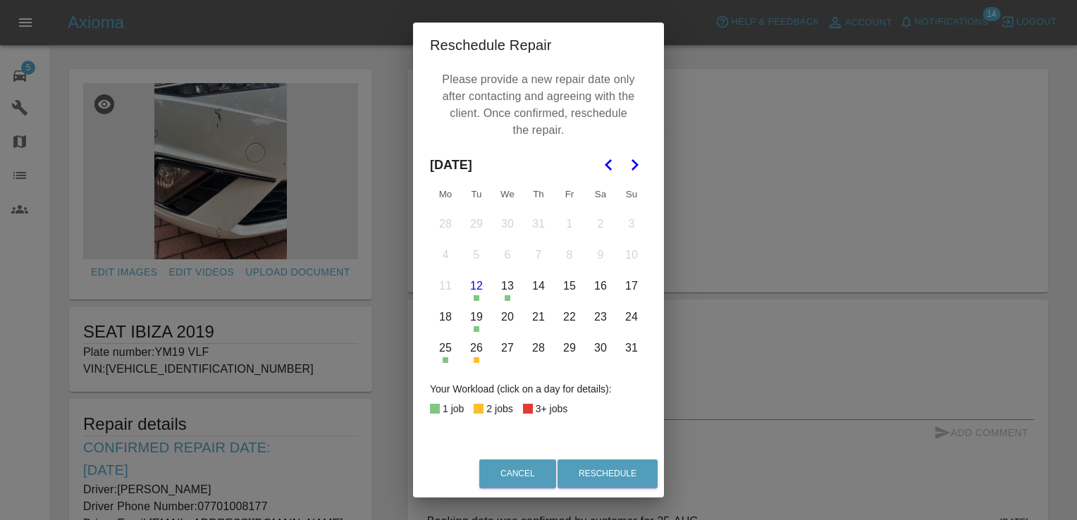
click at [472, 349] on button "26" at bounding box center [477, 348] width 30 height 30
click at [610, 474] on button "Reschedule" at bounding box center [608, 474] width 100 height 29
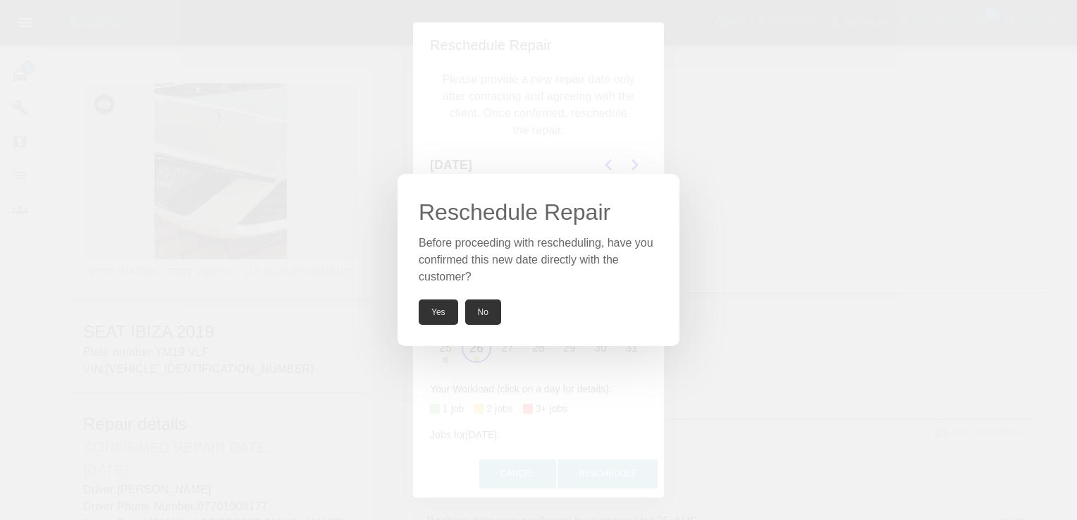
click at [446, 315] on button "Yes" at bounding box center [438, 312] width 39 height 25
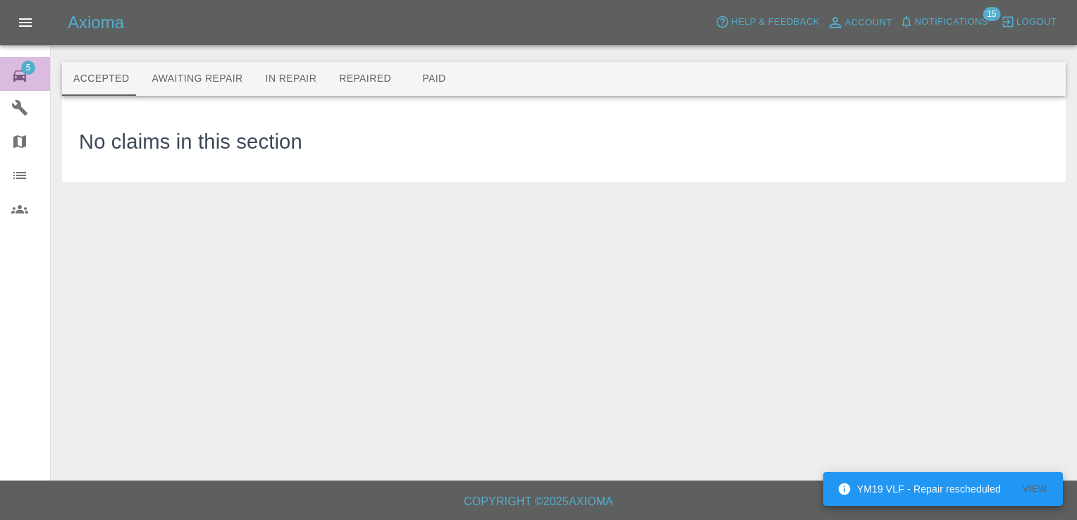
click at [25, 63] on span "5" at bounding box center [28, 68] width 14 height 14
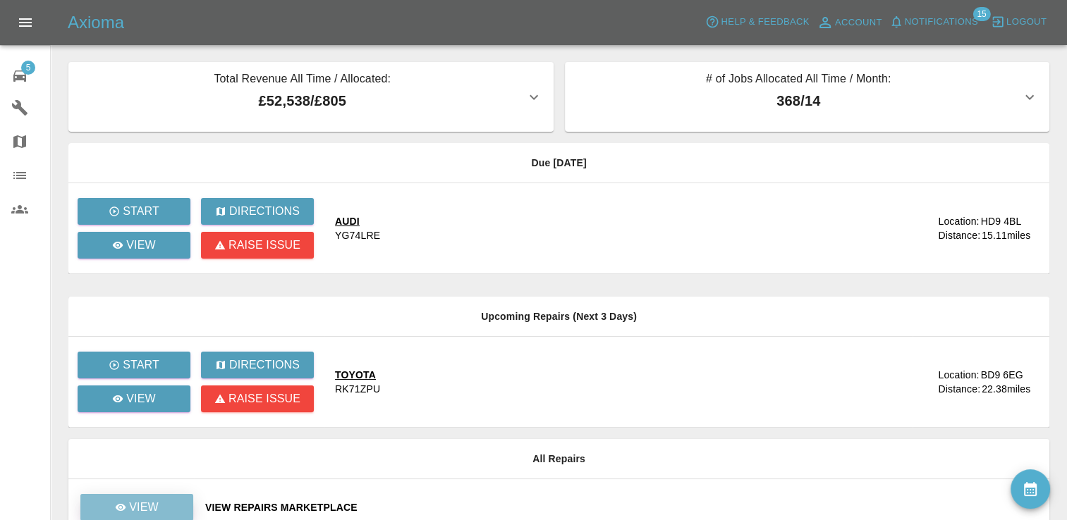
click at [172, 498] on link "View" at bounding box center [136, 507] width 113 height 27
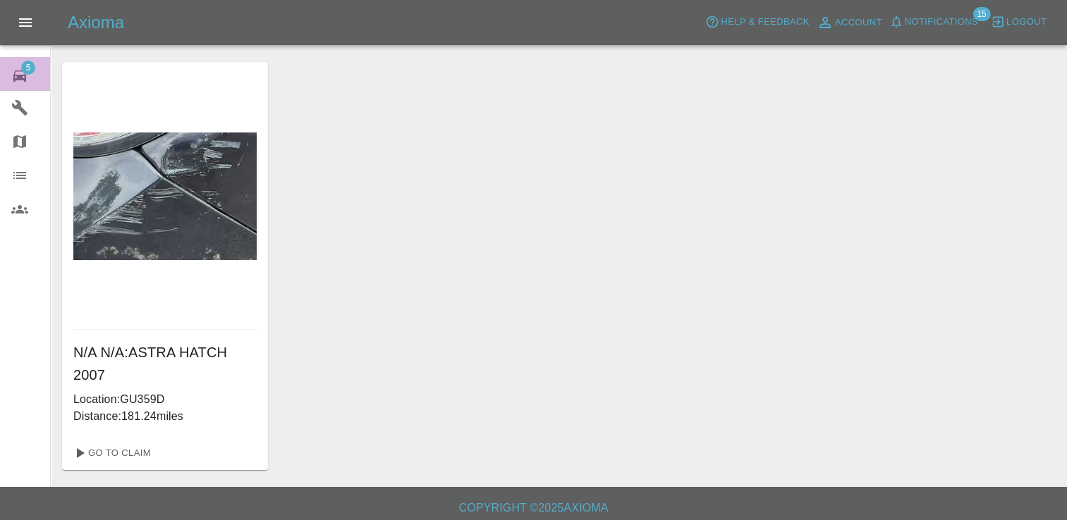
click at [32, 66] on span "5" at bounding box center [28, 68] width 14 height 14
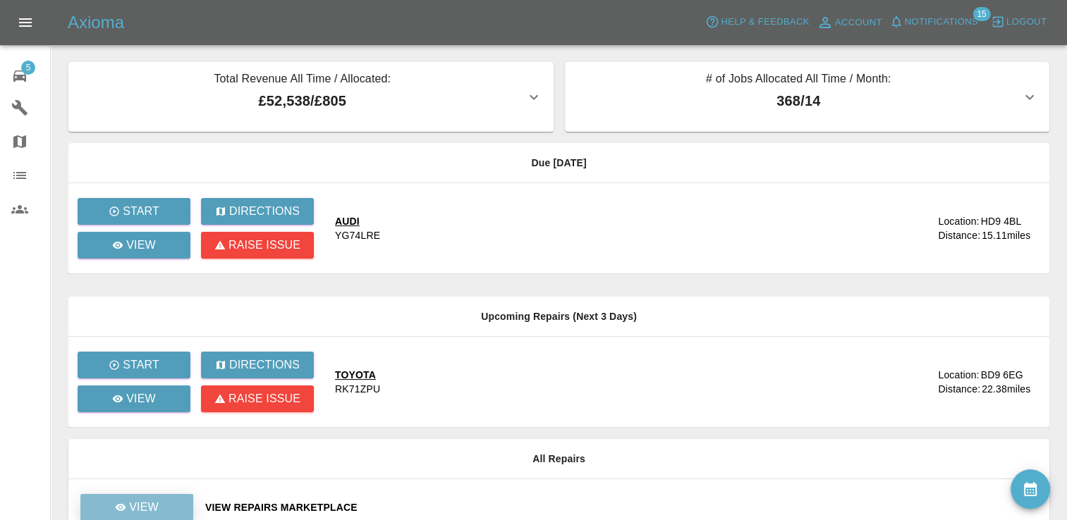
click at [165, 501] on link "View" at bounding box center [136, 507] width 113 height 27
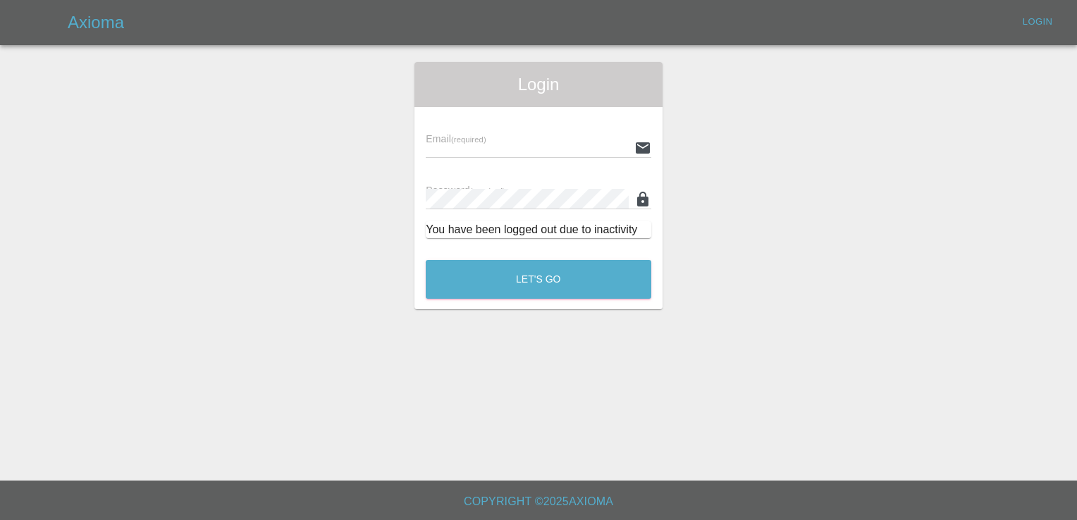
type input "[EMAIL_ADDRESS][DOMAIN_NAME]"
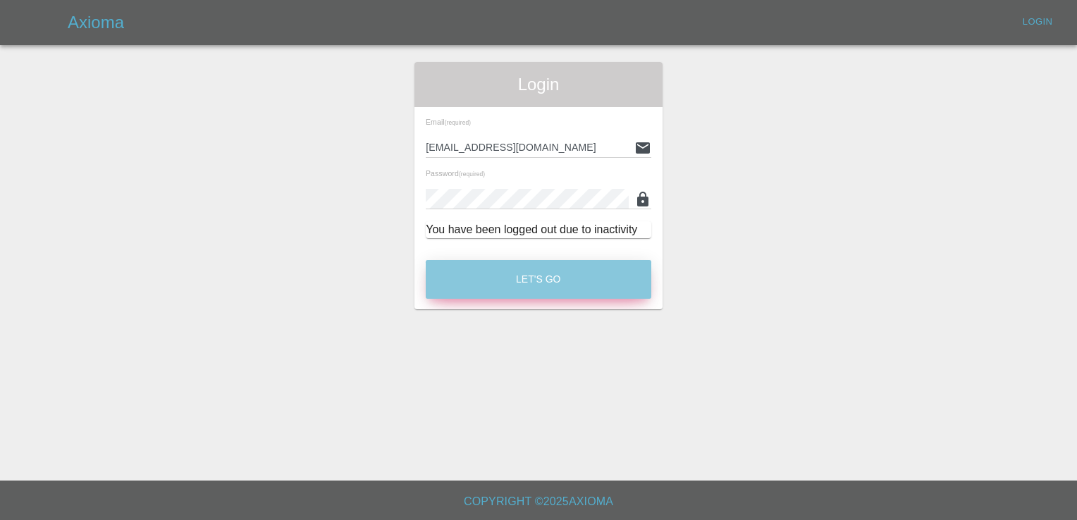
click at [521, 271] on button "Let's Go" at bounding box center [539, 279] width 226 height 39
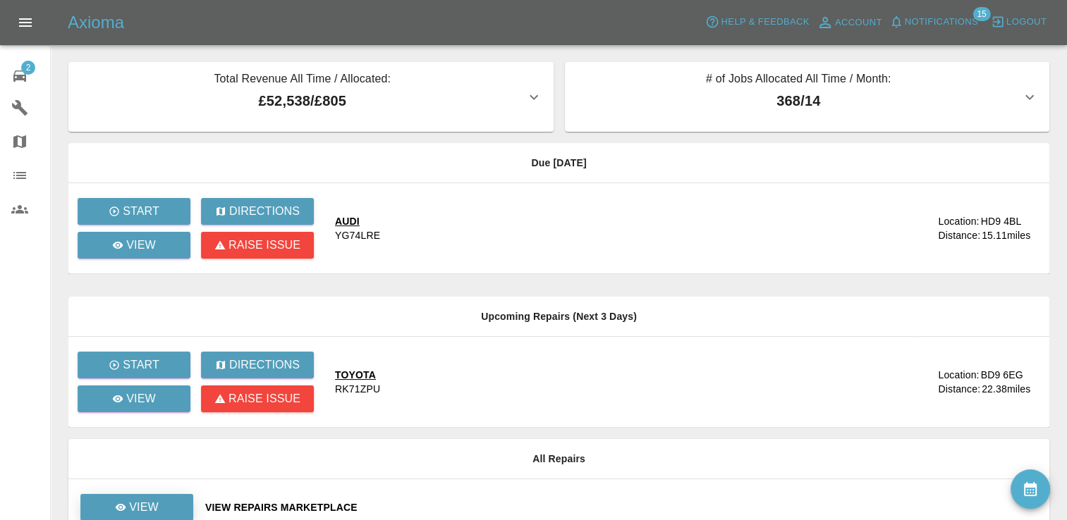
click at [156, 500] on p "View" at bounding box center [144, 507] width 30 height 17
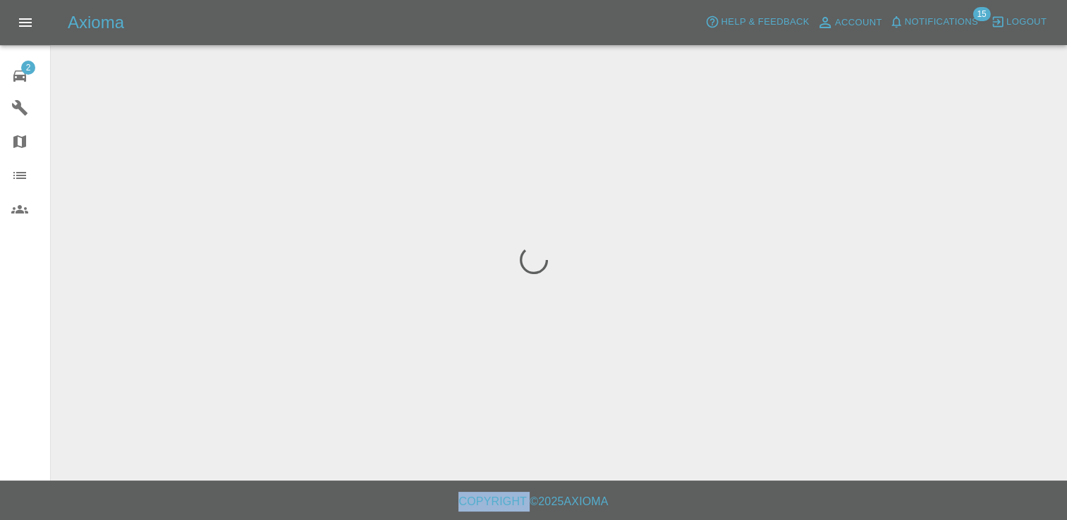
click at [156, 500] on h6 "Copyright © 2025 Axioma" at bounding box center [533, 502] width 1044 height 20
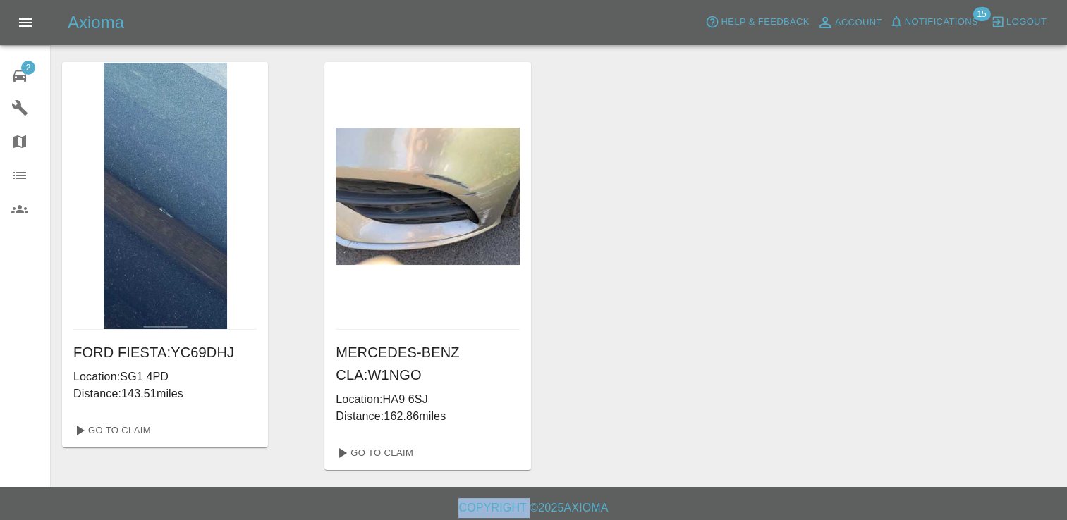
click at [25, 59] on link "2 Repair home" at bounding box center [25, 74] width 50 height 34
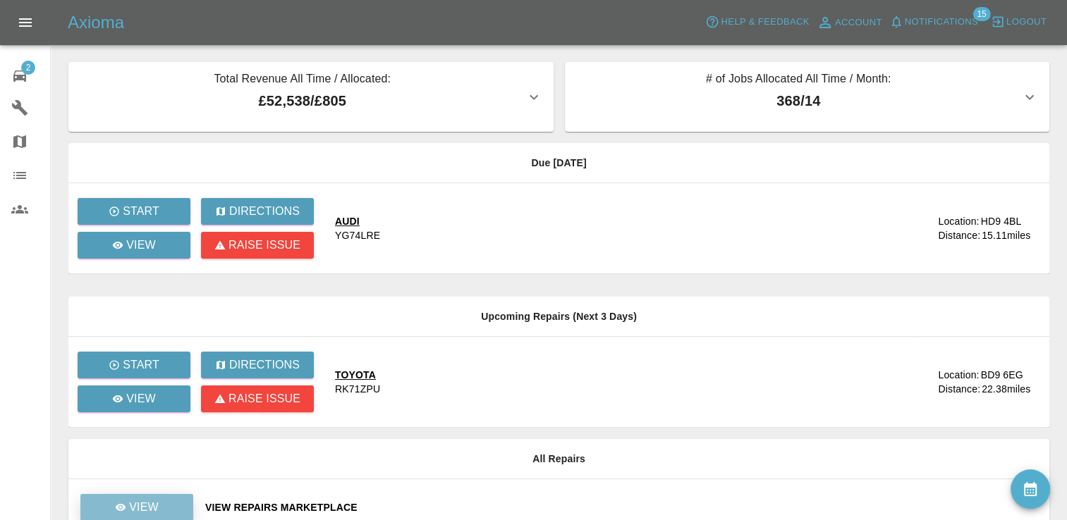
click at [159, 513] on link "View" at bounding box center [136, 507] width 113 height 27
